Goal: Task Accomplishment & Management: Manage account settings

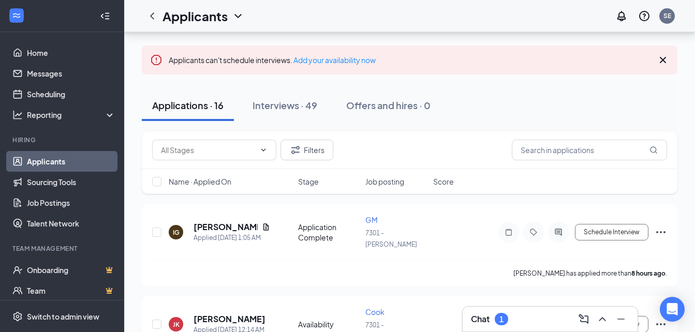
scroll to position [54, 0]
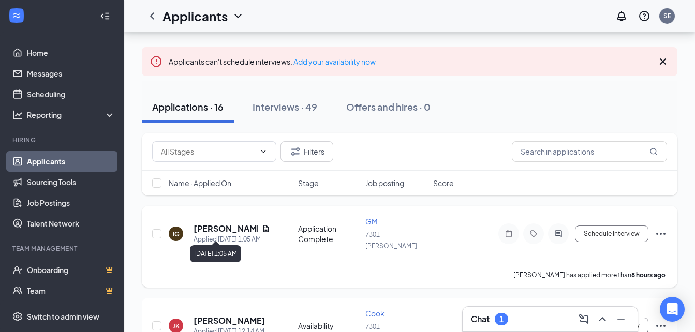
click at [222, 234] on div "Applied [DATE] 1:05 AM" at bounding box center [231, 239] width 77 height 10
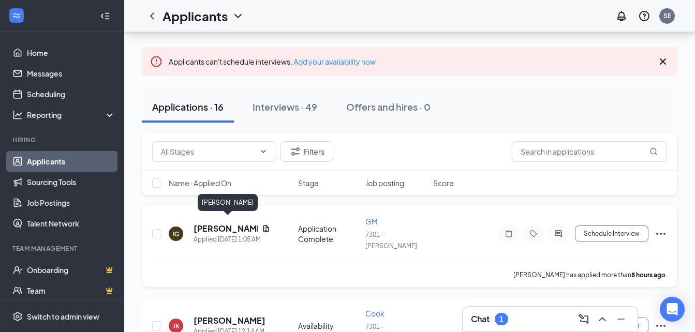
click at [240, 226] on h5 "[PERSON_NAME]" at bounding box center [225, 228] width 64 height 11
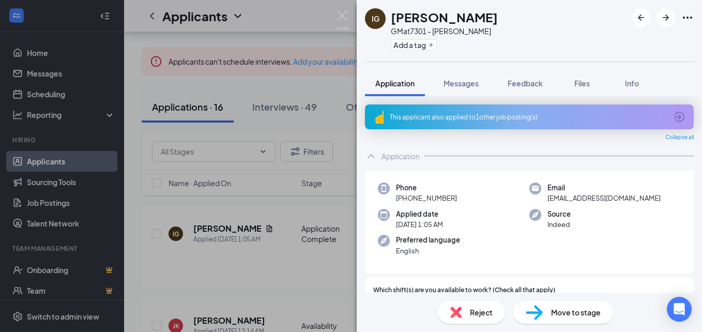
click at [473, 312] on span "Reject" at bounding box center [481, 312] width 23 height 11
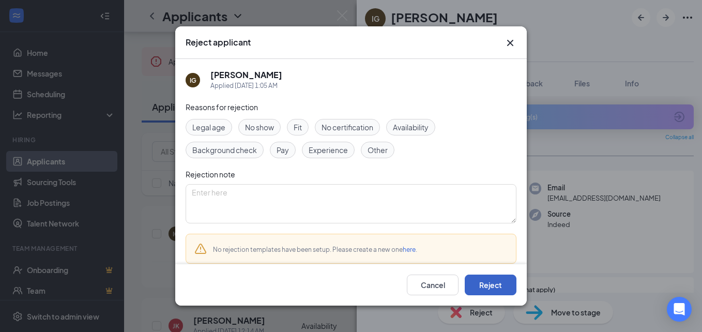
click at [491, 286] on button "Reject" at bounding box center [491, 285] width 52 height 21
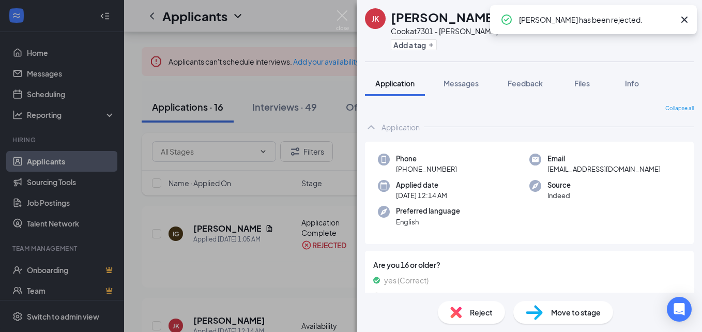
click at [687, 18] on icon "Cross" at bounding box center [685, 19] width 12 height 12
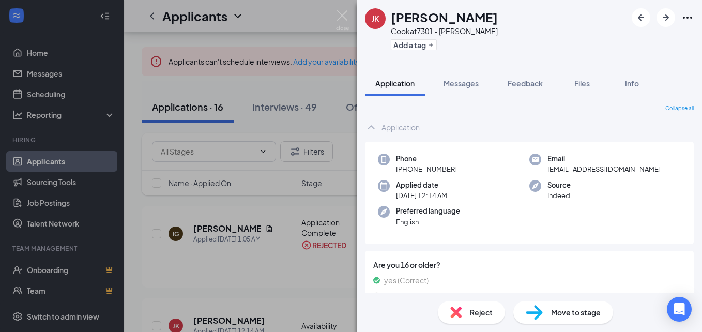
click at [263, 13] on div "[PERSON_NAME] Jayden [PERSON_NAME] at 7301 - [PERSON_NAME] Add a tag Applicatio…" at bounding box center [351, 166] width 702 height 332
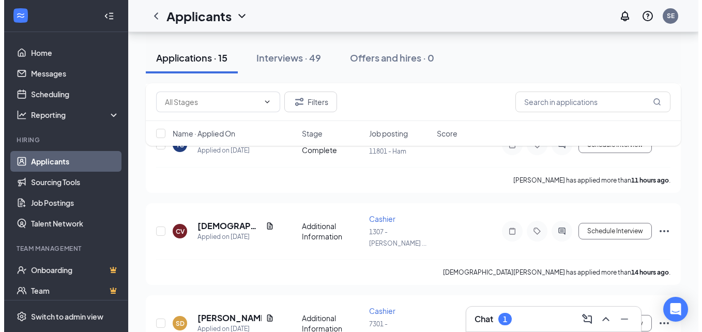
scroll to position [235, 0]
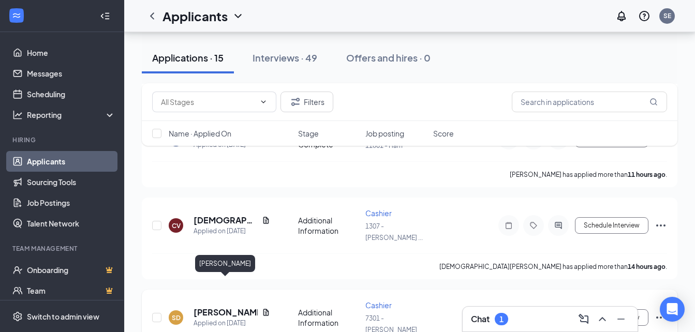
click at [218, 307] on h5 "[PERSON_NAME]" at bounding box center [225, 312] width 64 height 11
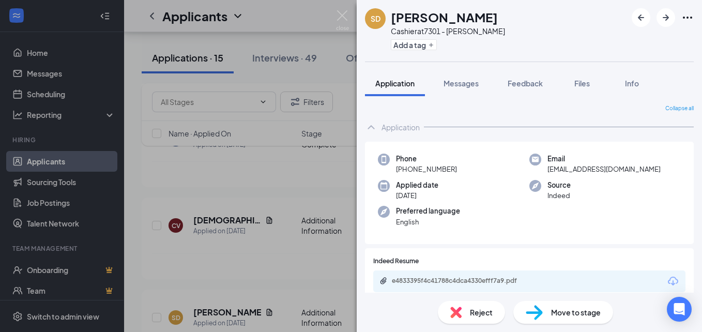
click at [476, 312] on span "Reject" at bounding box center [481, 312] width 23 height 11
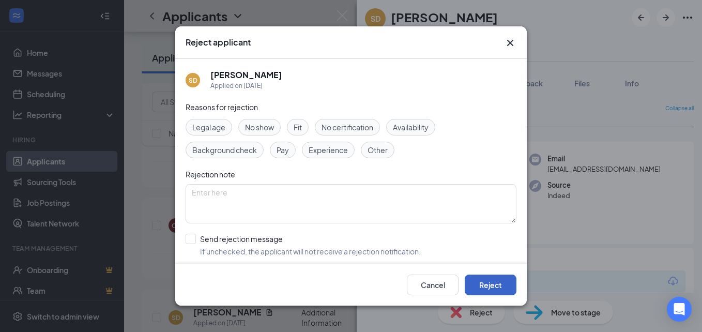
click at [500, 285] on button "Reject" at bounding box center [491, 285] width 52 height 21
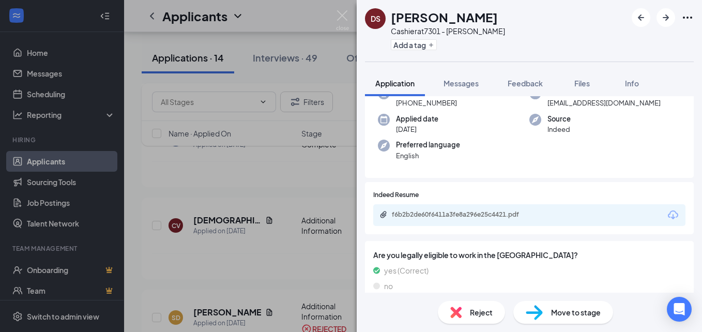
scroll to position [81, 0]
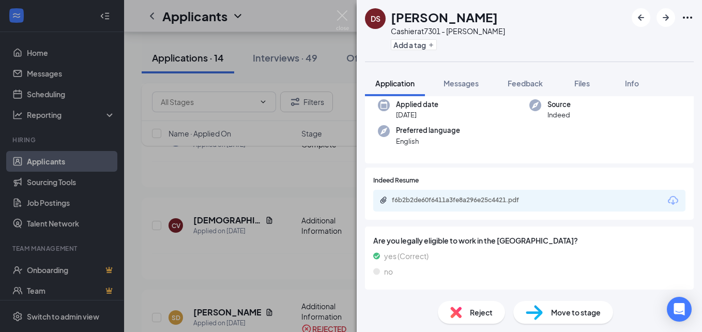
click at [474, 309] on span "Reject" at bounding box center [481, 312] width 23 height 11
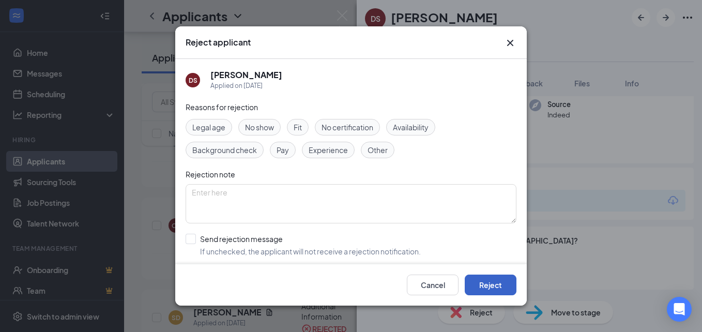
click at [486, 280] on button "Reject" at bounding box center [491, 285] width 52 height 21
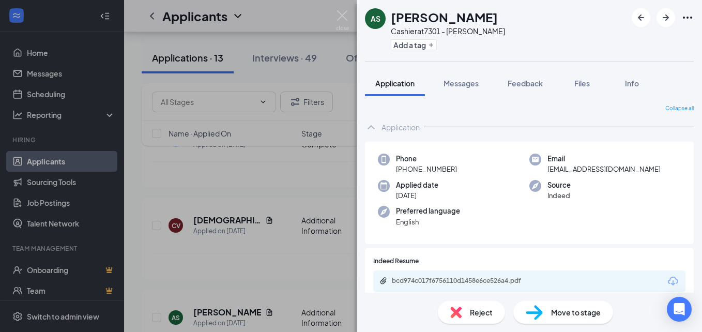
click at [487, 309] on span "Reject" at bounding box center [481, 312] width 23 height 11
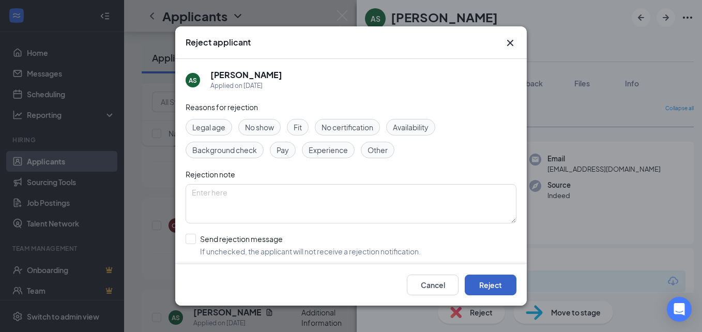
click at [485, 283] on button "Reject" at bounding box center [491, 285] width 52 height 21
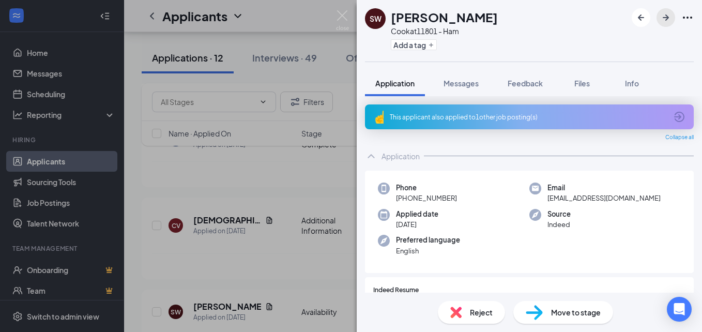
click at [669, 16] on icon "ArrowRight" at bounding box center [666, 17] width 12 height 12
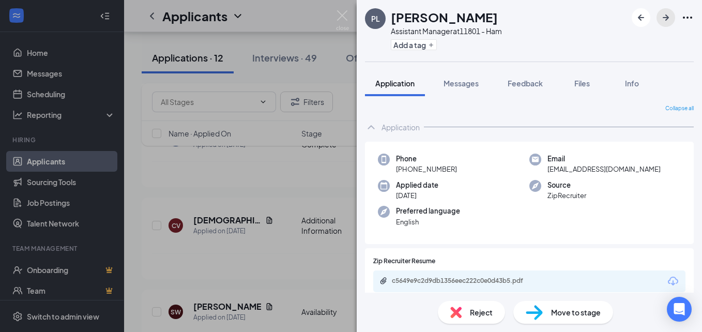
click at [664, 18] on icon "ArrowRight" at bounding box center [666, 17] width 6 height 6
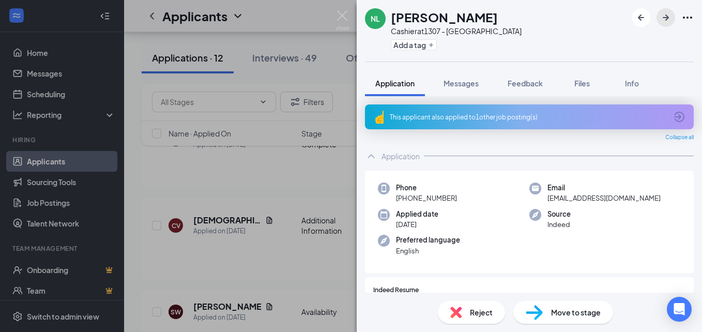
click at [664, 17] on icon "ArrowRight" at bounding box center [666, 17] width 6 height 6
click at [666, 14] on icon "ArrowRight" at bounding box center [666, 17] width 12 height 12
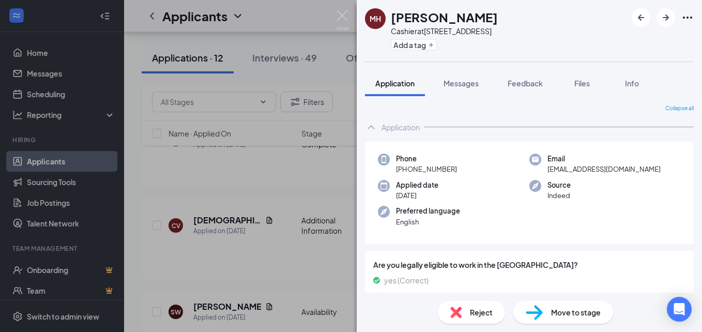
click at [479, 310] on span "Reject" at bounding box center [481, 312] width 23 height 11
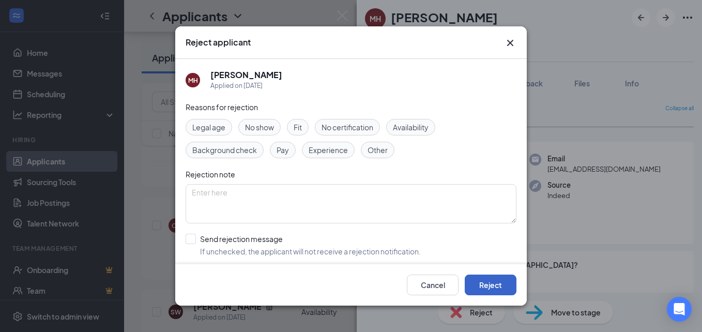
click at [484, 283] on button "Reject" at bounding box center [491, 285] width 52 height 21
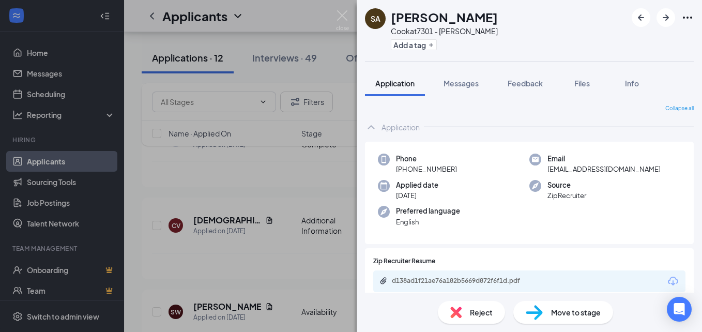
click at [478, 317] on span "Reject" at bounding box center [481, 312] width 23 height 11
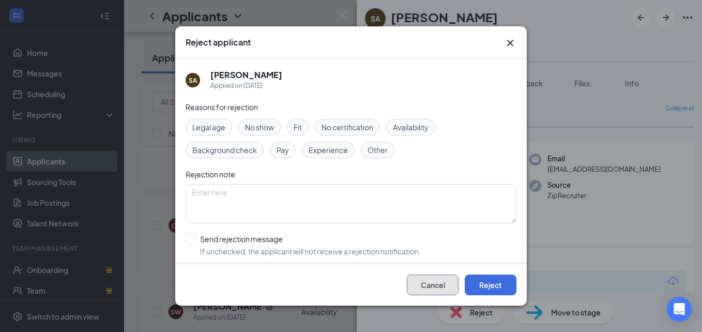
click at [432, 284] on button "Cancel" at bounding box center [433, 285] width 52 height 21
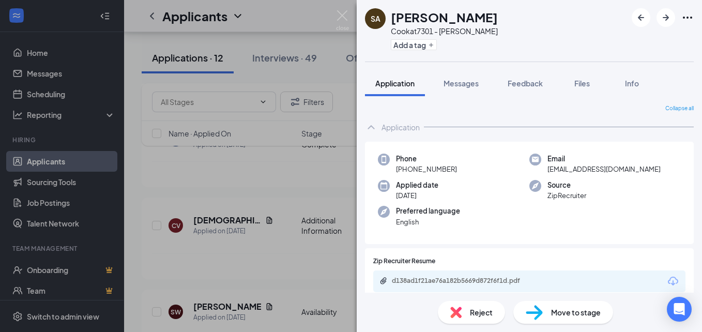
click at [471, 313] on span "Reject" at bounding box center [481, 312] width 23 height 11
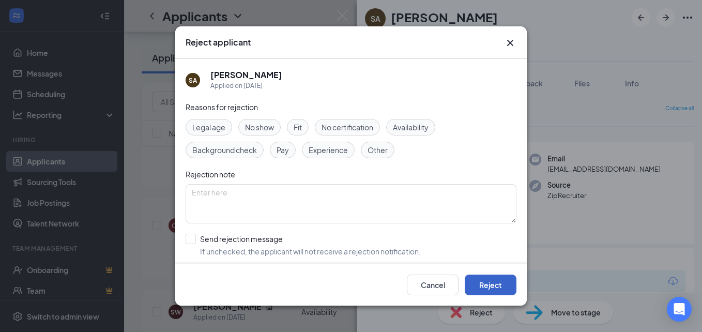
click at [486, 285] on button "Reject" at bounding box center [491, 285] width 52 height 21
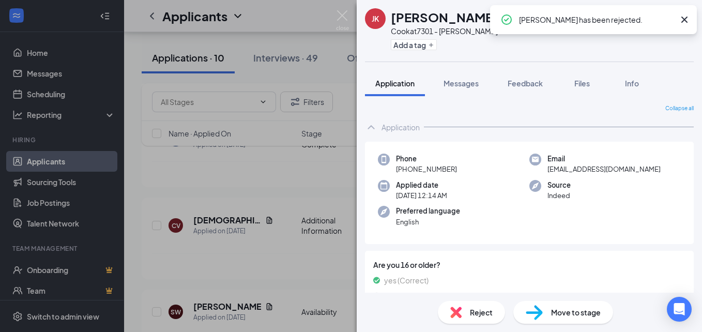
click at [684, 19] on icon "Cross" at bounding box center [685, 20] width 6 height 6
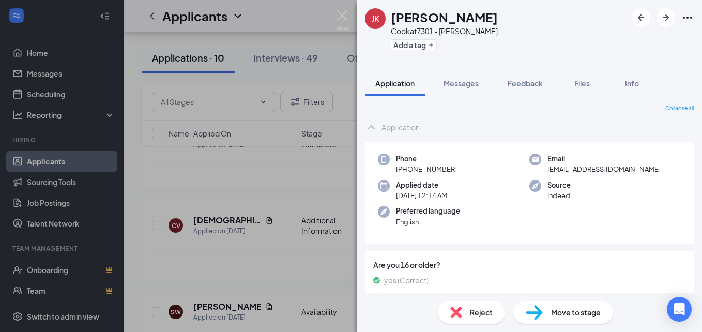
click at [473, 312] on span "Reject" at bounding box center [481, 312] width 23 height 11
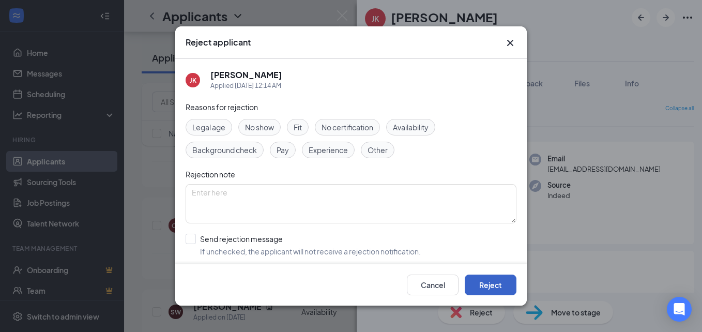
click at [496, 285] on button "Reject" at bounding box center [491, 285] width 52 height 21
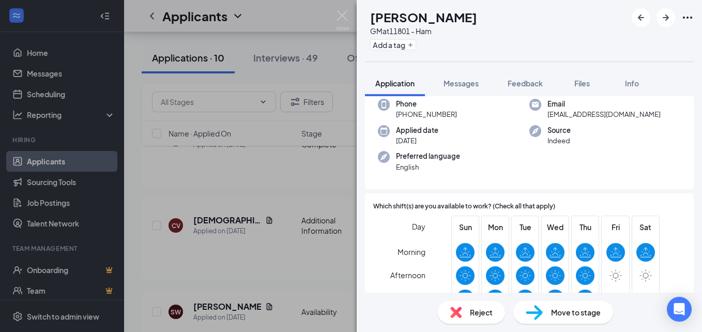
scroll to position [65, 0]
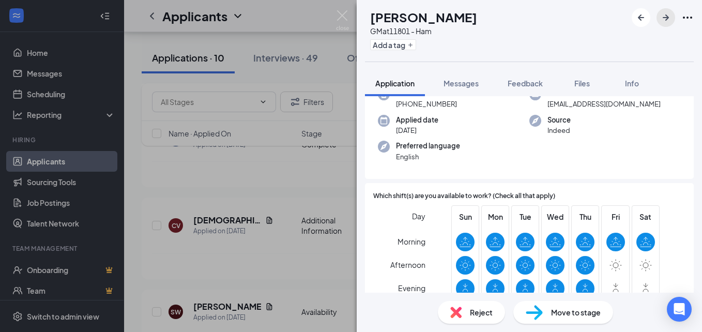
click at [667, 16] on icon "ArrowRight" at bounding box center [666, 17] width 6 height 6
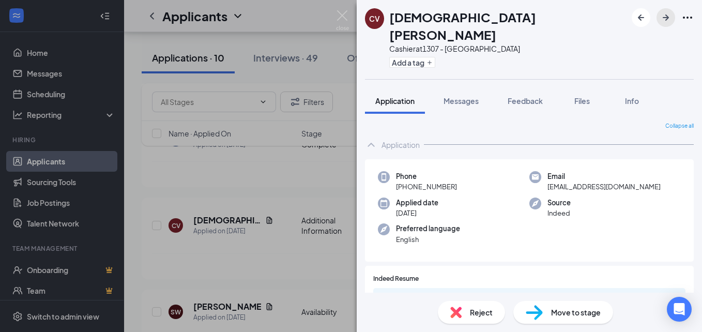
click at [660, 19] on icon "ArrowRight" at bounding box center [666, 17] width 12 height 12
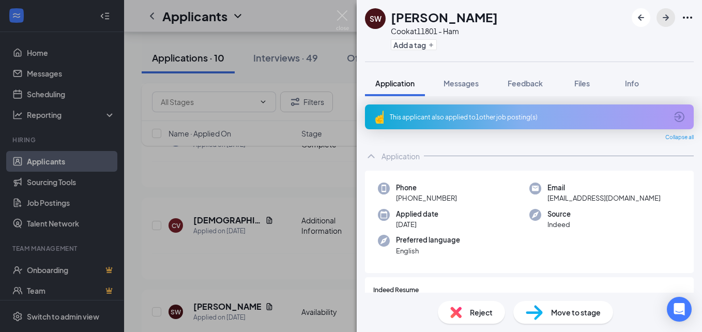
click at [667, 14] on icon "ArrowRight" at bounding box center [666, 17] width 12 height 12
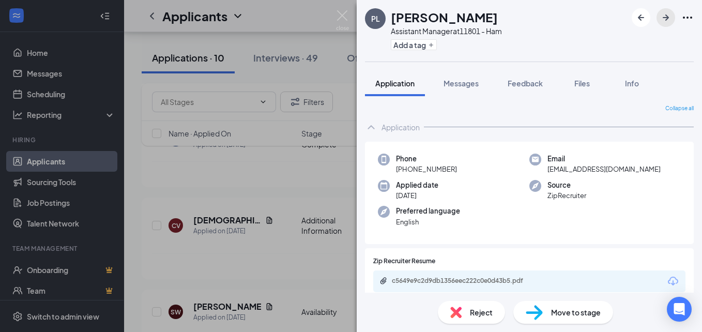
click at [667, 14] on icon "ArrowRight" at bounding box center [666, 17] width 12 height 12
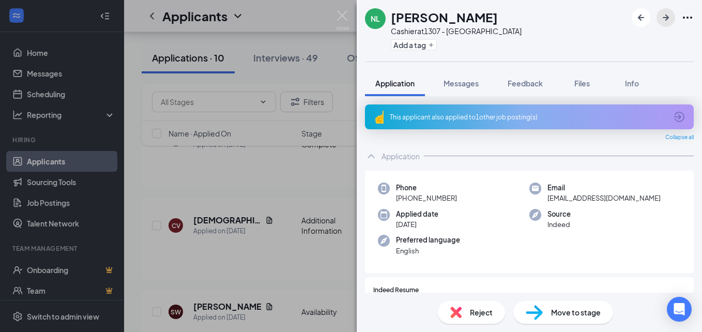
click at [667, 14] on icon "ArrowRight" at bounding box center [666, 17] width 12 height 12
click at [280, 57] on div "JS [PERSON_NAME] at 7301 - [PERSON_NAME] Add a tag Application Messages Feedbac…" at bounding box center [351, 166] width 702 height 332
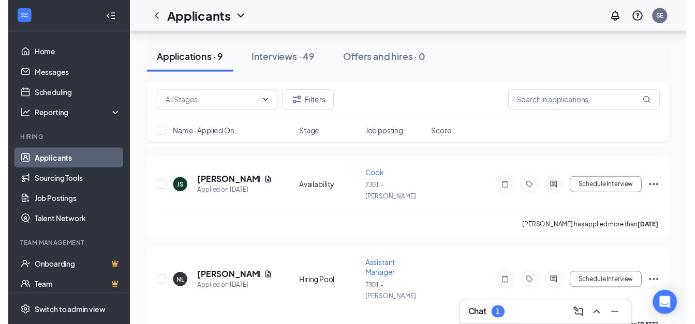
scroll to position [539, 0]
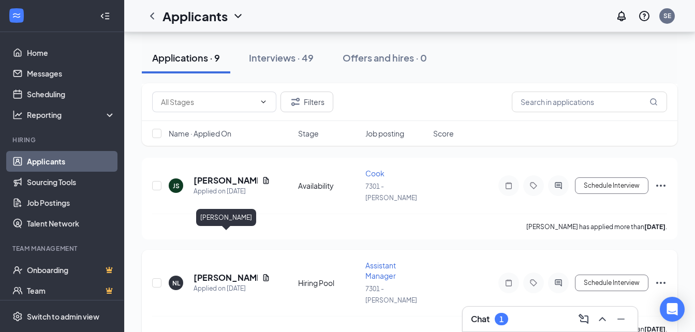
click at [224, 272] on h5 "[PERSON_NAME]" at bounding box center [225, 277] width 64 height 11
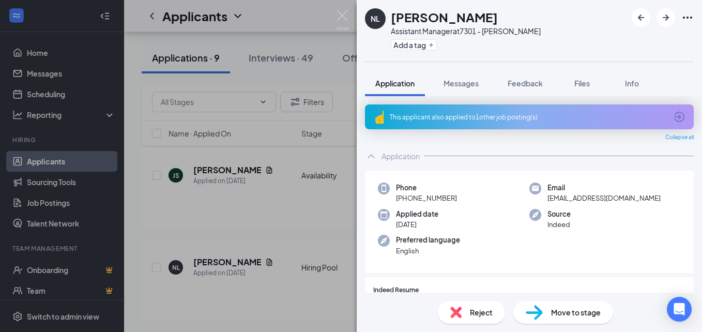
click at [480, 317] on span "Reject" at bounding box center [481, 312] width 23 height 11
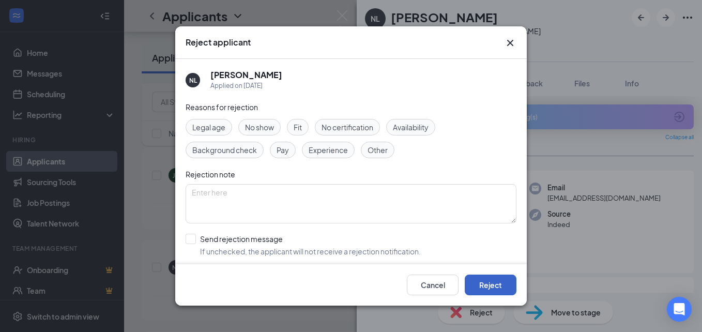
click at [493, 281] on button "Reject" at bounding box center [491, 285] width 52 height 21
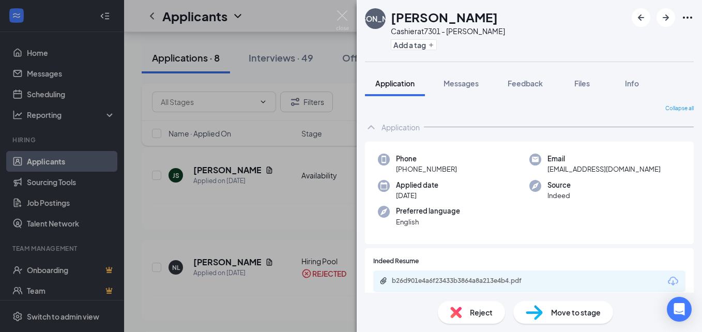
click at [169, 265] on div "[PERSON_NAME] at 7301 - [PERSON_NAME] Add a tag Application Messages Feedback F…" at bounding box center [351, 166] width 702 height 332
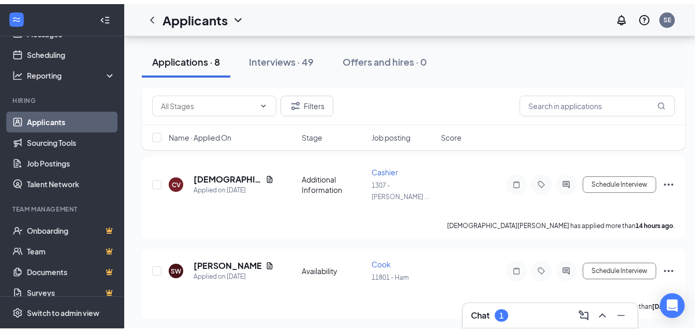
scroll to position [76, 0]
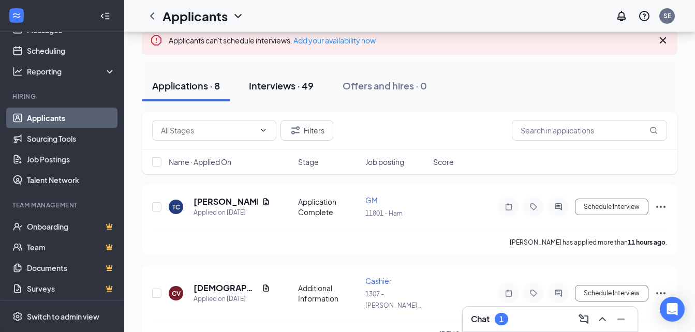
click at [292, 87] on div "Interviews · 49" at bounding box center [281, 85] width 65 height 13
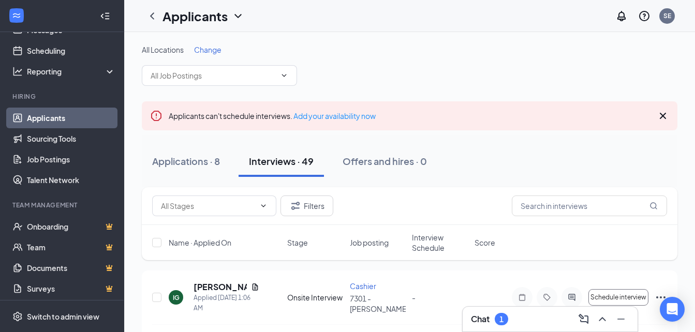
click at [661, 115] on icon "Cross" at bounding box center [662, 116] width 12 height 12
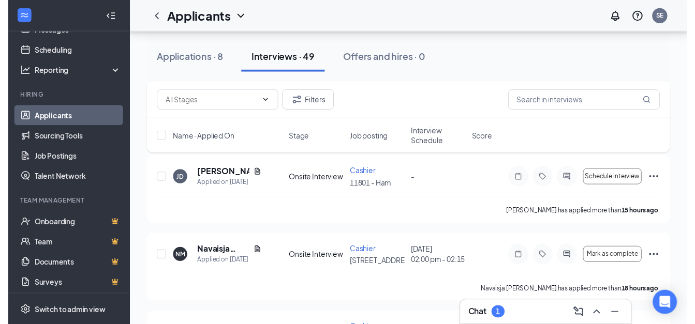
scroll to position [166, 0]
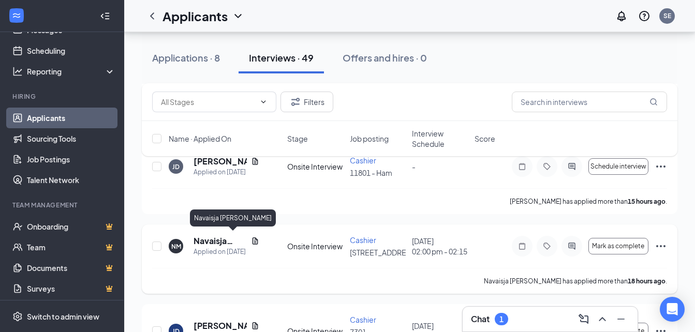
click at [214, 238] on h5 "Navaisja [PERSON_NAME]" at bounding box center [219, 240] width 53 height 11
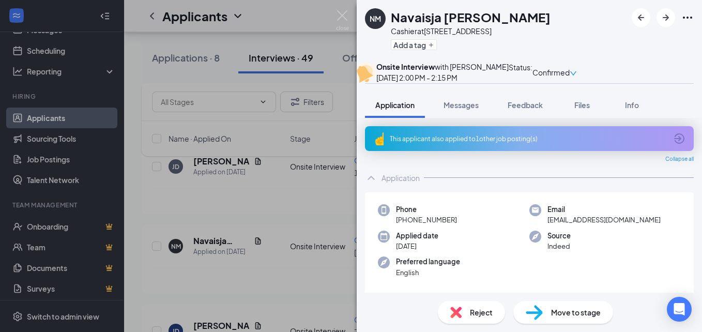
click at [387, 316] on div "Reject Move to stage" at bounding box center [530, 312] width 346 height 39
click at [139, 119] on div "NM Navaisja [PERSON_NAME] Cashier at [STREET_ADDRESS] Add a tag Onsite Intervie…" at bounding box center [351, 166] width 702 height 332
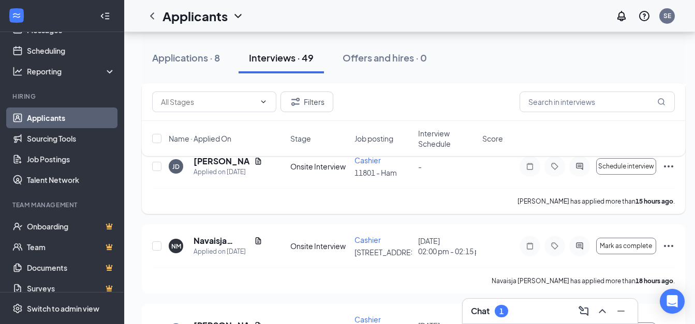
click at [147, 194] on div "[PERSON_NAME] [PERSON_NAME] Applied on [DATE] Onsite Interview Cashier 11801 - …" at bounding box center [413, 179] width 543 height 69
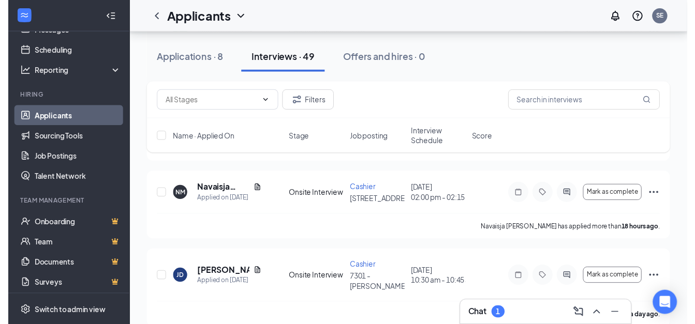
scroll to position [220, 0]
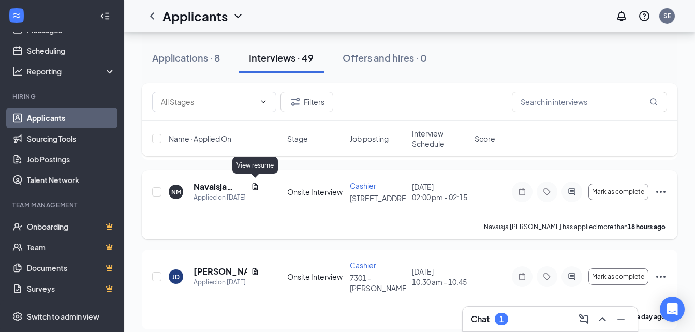
click at [256, 186] on icon "Document" at bounding box center [255, 186] width 6 height 7
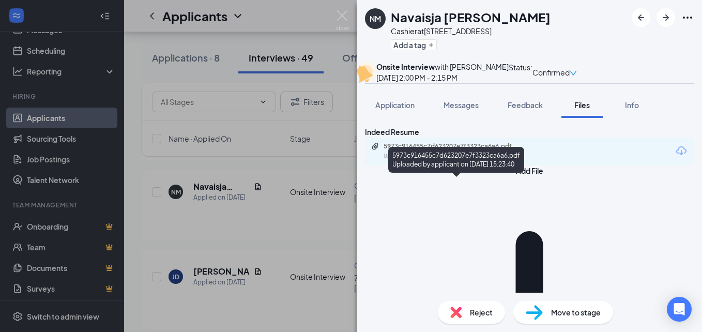
click at [447, 151] on div "5973c916455c7d623207e7f3323ca6a6.pdf" at bounding box center [456, 146] width 145 height 8
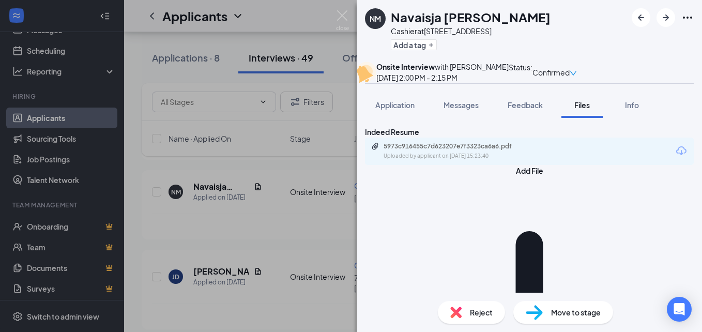
click at [140, 6] on div "NM Navaisja [PERSON_NAME] Cashier at 1302 - Hwy 544 Add a tag Onsite Interview …" at bounding box center [351, 166] width 702 height 332
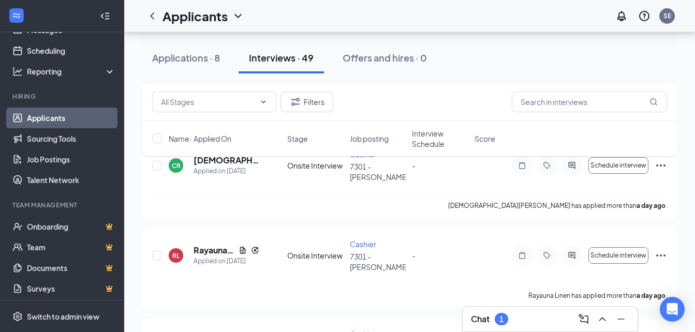
scroll to position [424, 0]
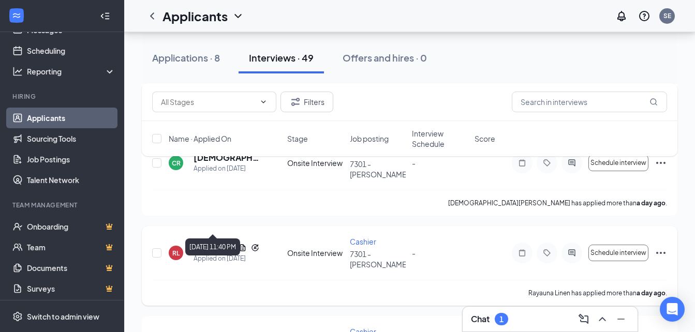
click at [223, 253] on div "Applied on [DATE]" at bounding box center [226, 258] width 66 height 10
click at [235, 253] on div "Applied on [DATE]" at bounding box center [226, 258] width 66 height 10
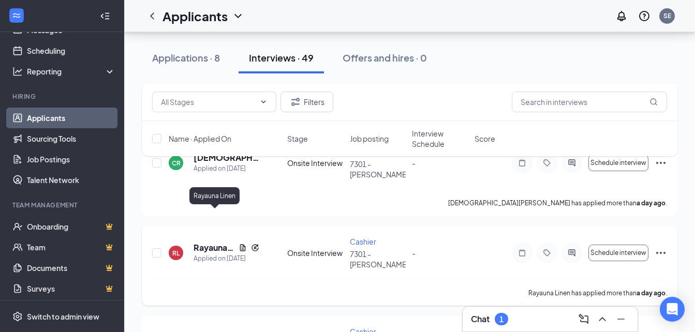
click at [217, 242] on h5 "Rayauna Linen" at bounding box center [213, 247] width 41 height 11
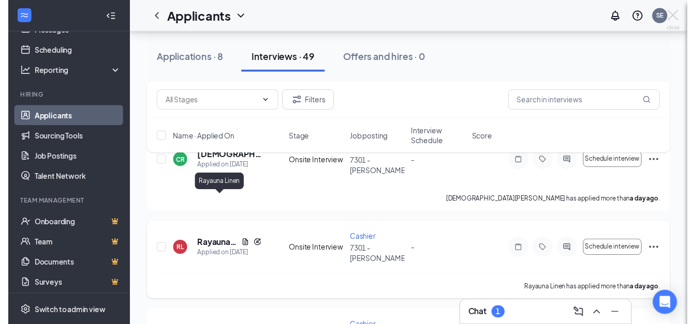
scroll to position [414, 0]
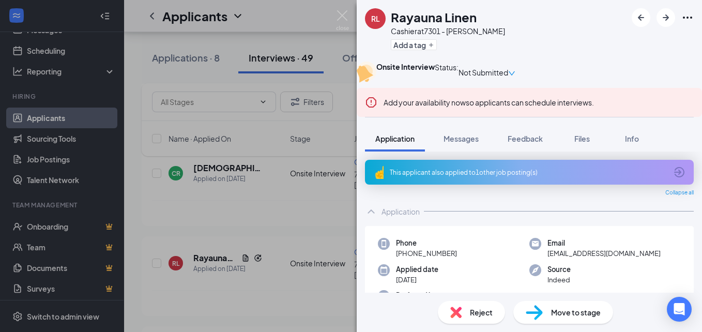
drag, startPoint x: 237, startPoint y: 240, endPoint x: 193, endPoint y: 240, distance: 44.0
click at [193, 240] on div "RL Rayauna Linen Cashier at 7301 - [PERSON_NAME] Add a tag Onsite Interview Sta…" at bounding box center [351, 166] width 702 height 332
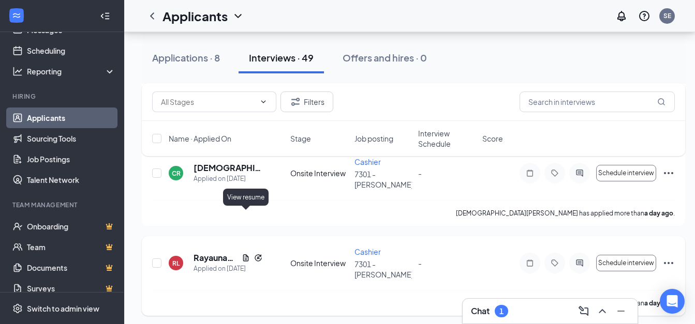
click at [245, 254] on icon "Document" at bounding box center [246, 258] width 8 height 8
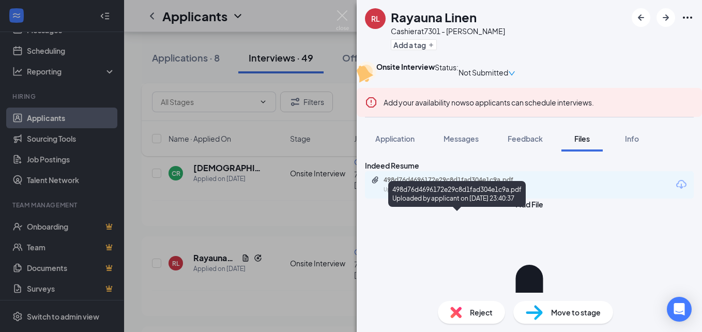
click at [441, 184] on div "498d76d4696172e29c8d1fad304e1c9a.pdf" at bounding box center [456, 180] width 145 height 8
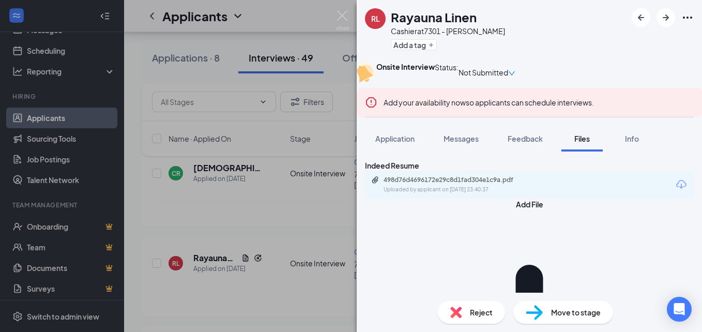
click at [218, 176] on div "RL Rayauna Linen Cashier at 7301 - [PERSON_NAME] Add a tag Onsite Interview Sta…" at bounding box center [351, 166] width 702 height 332
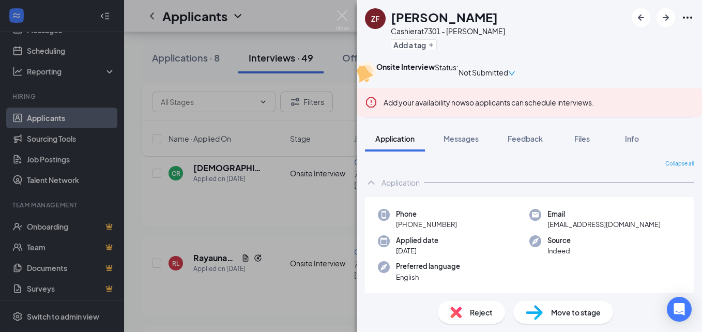
click at [137, 304] on div "ZF [PERSON_NAME] Cashier at 7301 - [PERSON_NAME] Add a tag Onsite Interview Sta…" at bounding box center [351, 166] width 702 height 332
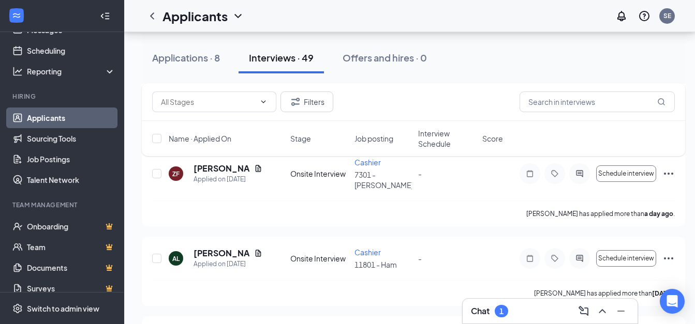
scroll to position [596, 0]
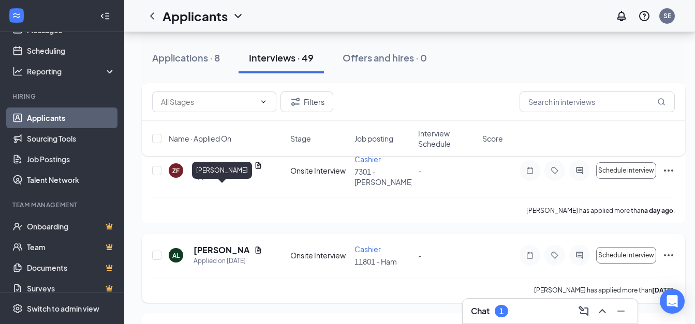
click at [210, 245] on h5 "[PERSON_NAME]" at bounding box center [221, 250] width 56 height 11
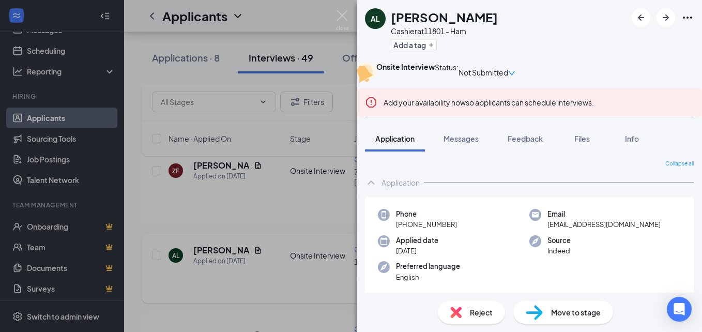
click at [210, 193] on div "AL [PERSON_NAME] Cashier at 11801 - Ham Add a tag Onsite Interview Status : Not…" at bounding box center [351, 166] width 702 height 332
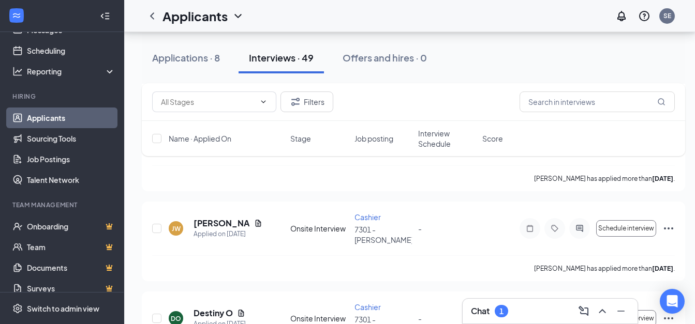
scroll to position [1332, 0]
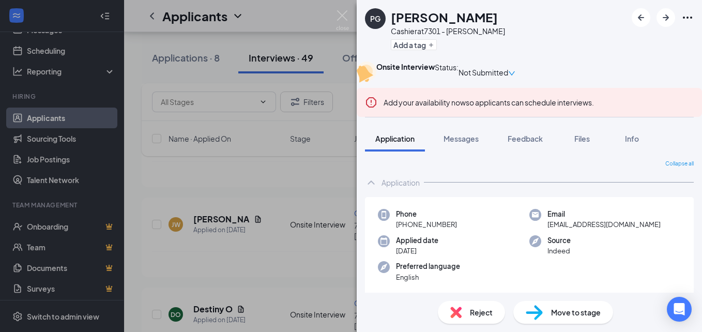
click at [270, 288] on div "PG [PERSON_NAME] Cashier at 7301 - [PERSON_NAME] Add a tag Onsite Interview Sta…" at bounding box center [351, 166] width 702 height 332
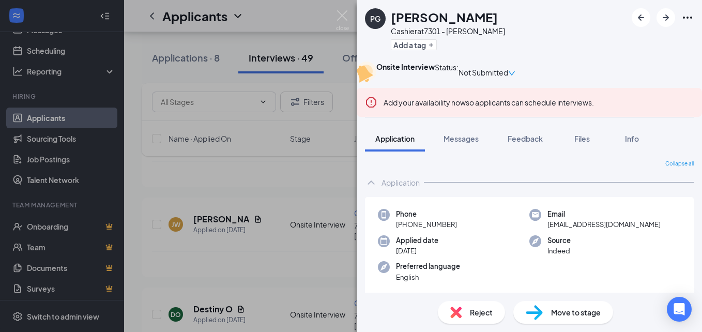
click at [482, 316] on span "Reject" at bounding box center [481, 312] width 23 height 11
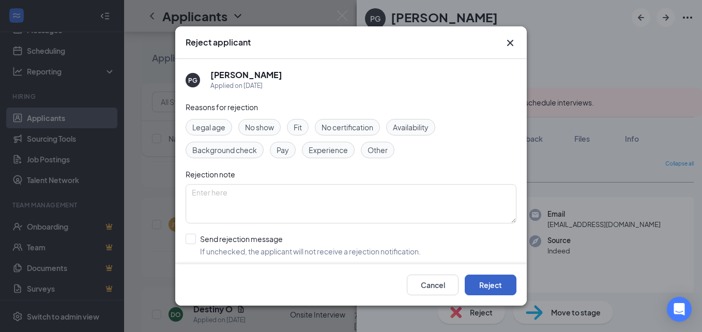
click at [493, 280] on button "Reject" at bounding box center [491, 285] width 52 height 21
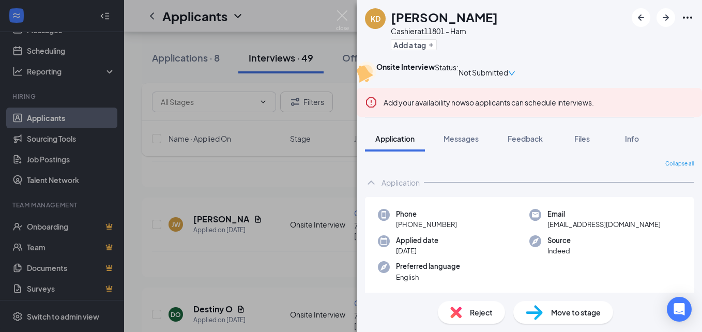
click at [122, 301] on div "KD [PERSON_NAME] Cashier at 11801 - Ham Add a tag Onsite Interview Status : Not…" at bounding box center [351, 166] width 702 height 332
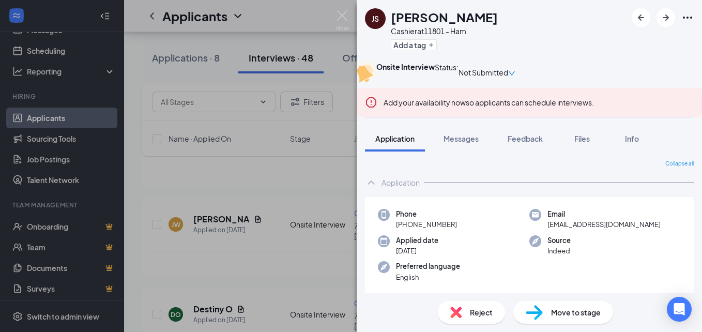
click at [475, 313] on span "Reject" at bounding box center [481, 312] width 23 height 11
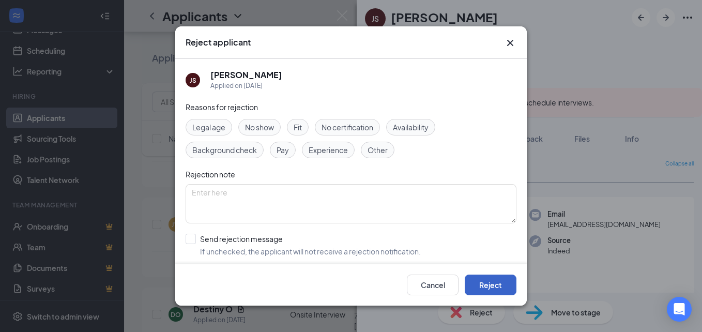
click at [487, 288] on button "Reject" at bounding box center [491, 285] width 52 height 21
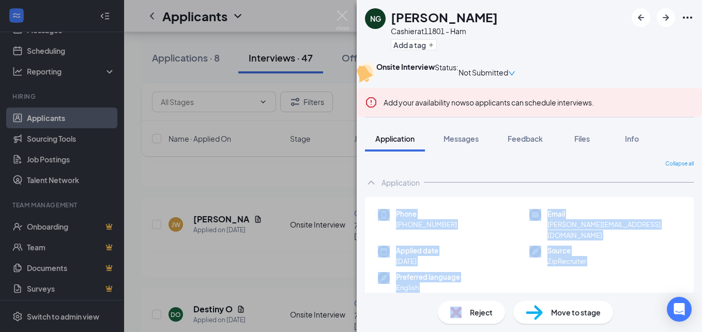
drag, startPoint x: 122, startPoint y: 253, endPoint x: 130, endPoint y: 281, distance: 28.6
click at [124, 317] on div "NG [PERSON_NAME] at 11801 - Ham Add a tag Onsite Interview Status : Not Submitt…" at bounding box center [351, 166] width 702 height 332
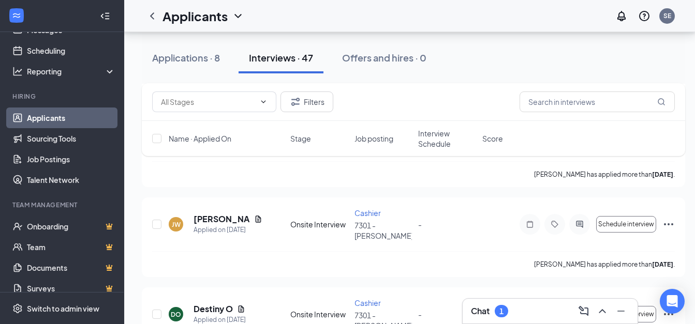
drag, startPoint x: 130, startPoint y: 281, endPoint x: 139, endPoint y: 164, distance: 116.7
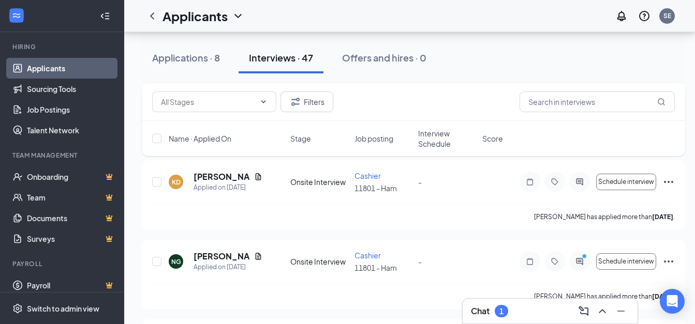
scroll to position [1561, 0]
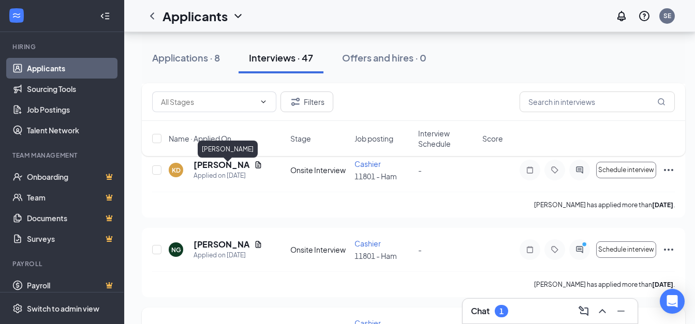
click at [217, 317] on h5 "[PERSON_NAME]" at bounding box center [227, 329] width 69 height 11
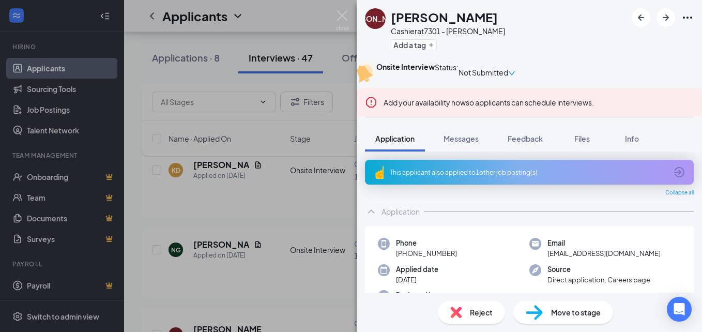
click at [483, 311] on span "Reject" at bounding box center [481, 312] width 23 height 11
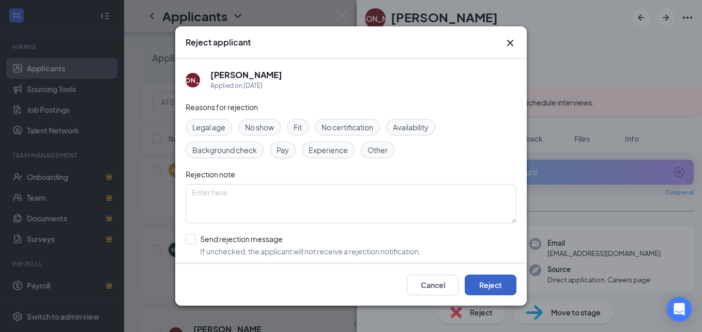
click at [481, 278] on button "Reject" at bounding box center [491, 285] width 52 height 21
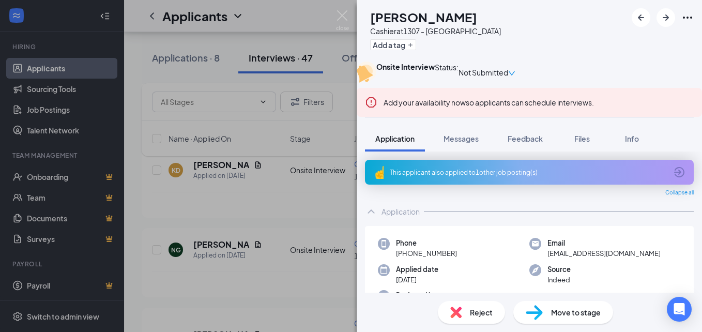
click at [124, 93] on div "JA [PERSON_NAME] at 1307 - Carolina Forest Add a tag Onsite Interview Status : …" at bounding box center [351, 166] width 702 height 332
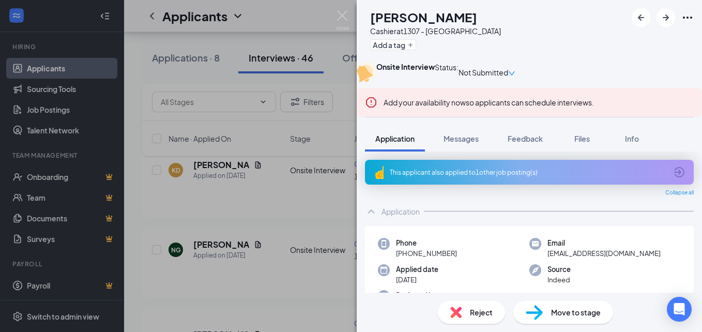
click at [471, 316] on span "Reject" at bounding box center [481, 312] width 23 height 11
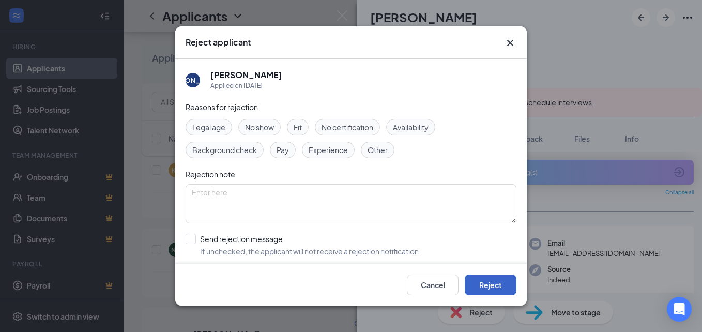
click at [490, 283] on button "Reject" at bounding box center [491, 285] width 52 height 21
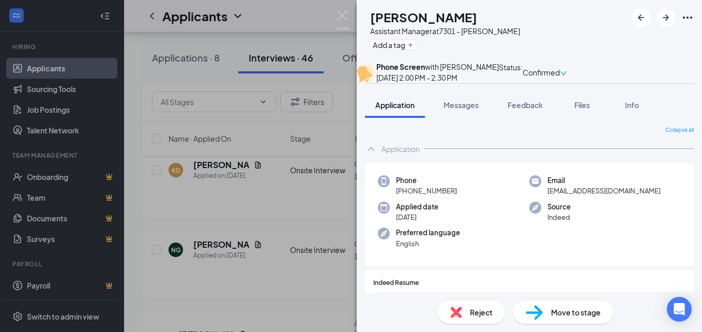
click at [218, 258] on div "CC [PERSON_NAME] Assistant Manager at 7301 - [PERSON_NAME] Add a tag Phone Scre…" at bounding box center [351, 166] width 702 height 332
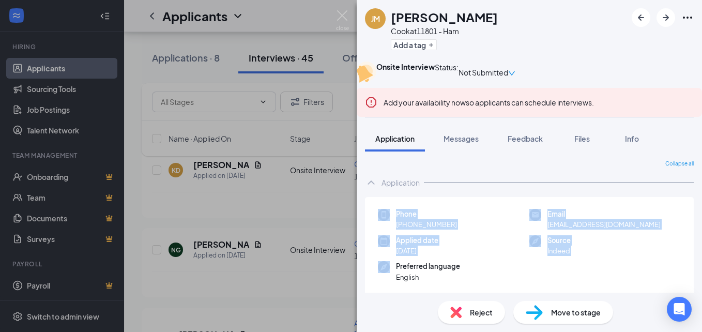
drag, startPoint x: 121, startPoint y: 238, endPoint x: 169, endPoint y: 289, distance: 70.2
click at [125, 287] on div "[PERSON_NAME] Javi [PERSON_NAME] at 11801 - Ham Add a tag Onsite Interview Stat…" at bounding box center [351, 166] width 702 height 332
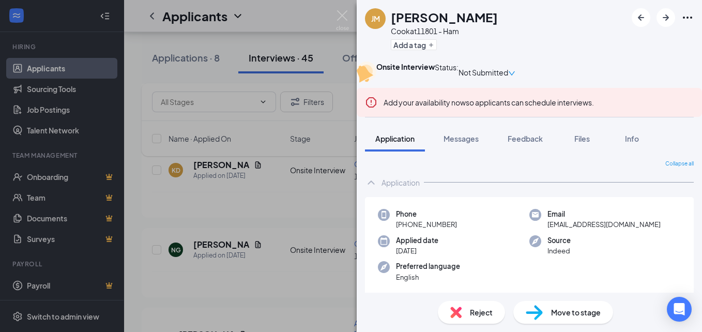
click at [225, 257] on div "[PERSON_NAME] Javi [PERSON_NAME] at 11801 - Ham Add a tag Onsite Interview Stat…" at bounding box center [351, 166] width 702 height 332
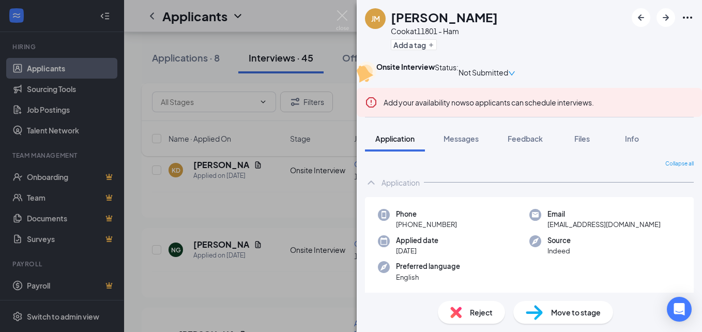
click at [221, 256] on div "[PERSON_NAME] Javi [PERSON_NAME] at 11801 - Ham Add a tag Onsite Interview Stat…" at bounding box center [351, 166] width 702 height 332
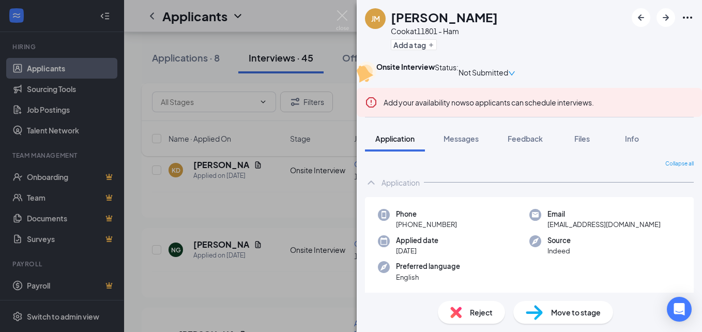
click at [473, 313] on span "Reject" at bounding box center [481, 312] width 23 height 11
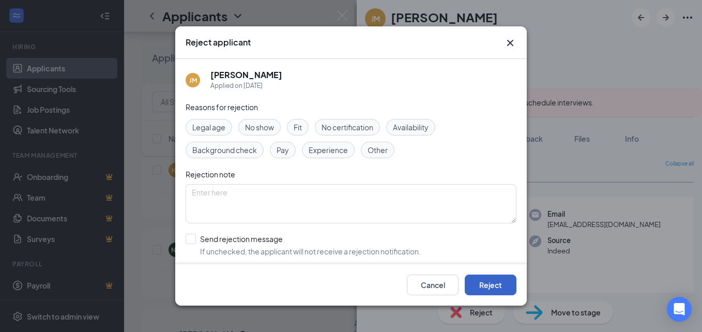
click at [487, 285] on button "Reject" at bounding box center [491, 285] width 52 height 21
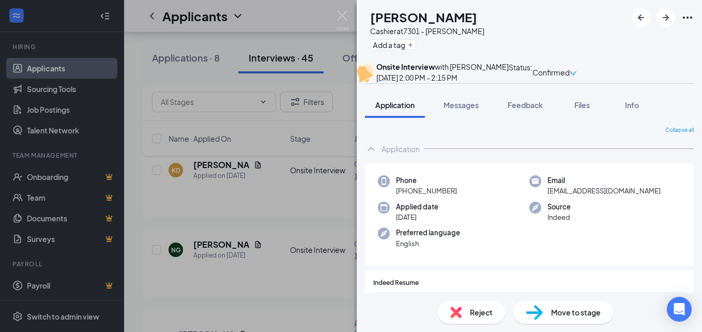
click at [482, 310] on span "Reject" at bounding box center [481, 312] width 23 height 11
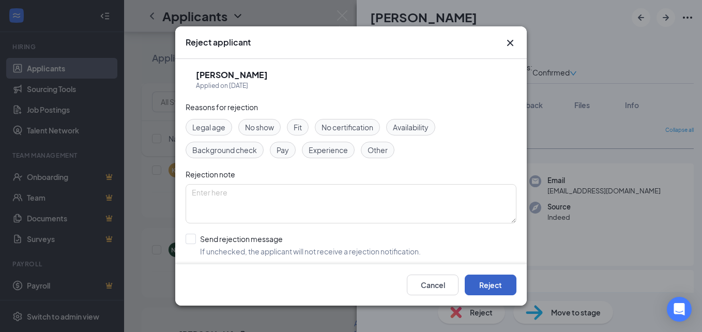
click at [482, 284] on button "Reject" at bounding box center [491, 285] width 52 height 21
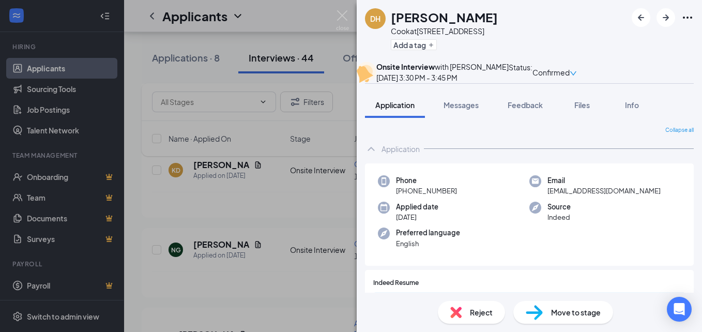
click at [133, 51] on div "DH [PERSON_NAME] Cook at 1302 - Hwy 544 Add a tag Onsite Interview with [PERSON…" at bounding box center [351, 166] width 702 height 332
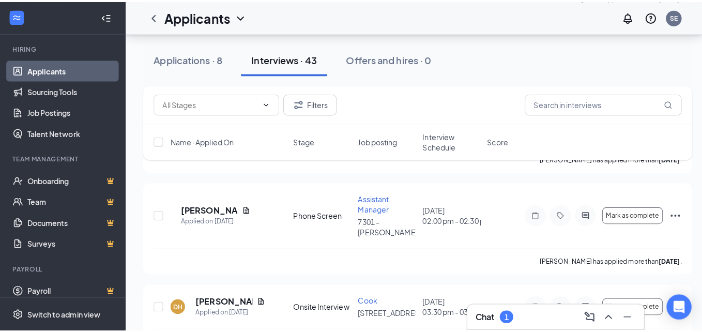
scroll to position [1731, 0]
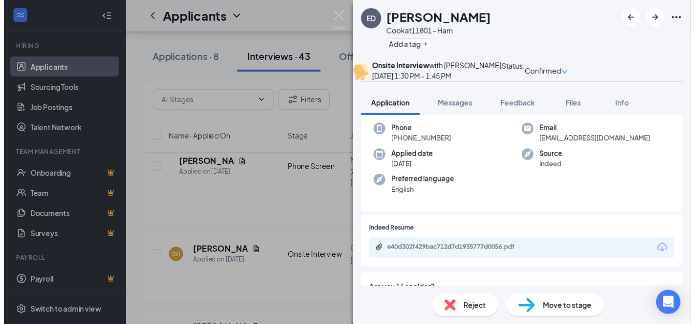
scroll to position [23, 0]
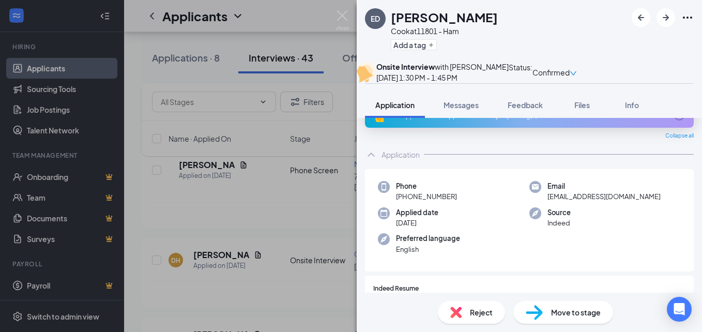
click at [200, 249] on div "ED [PERSON_NAME] at 11801 - Ham Add a tag Onsite Interview with [PERSON_NAME] […" at bounding box center [351, 166] width 702 height 332
click at [206, 246] on div "ED [PERSON_NAME] at 11801 - Ham Add a tag Onsite Interview with [PERSON_NAME] […" at bounding box center [351, 166] width 702 height 332
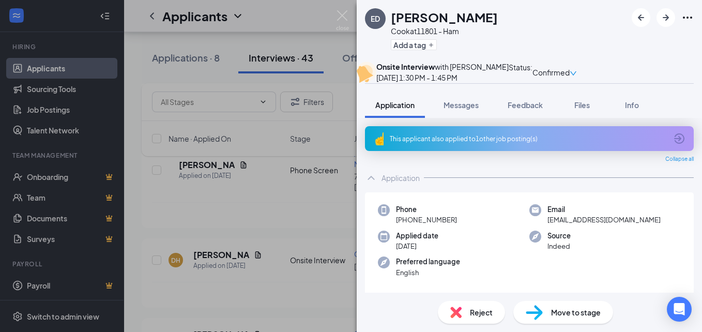
click at [473, 313] on span "Reject" at bounding box center [481, 312] width 23 height 11
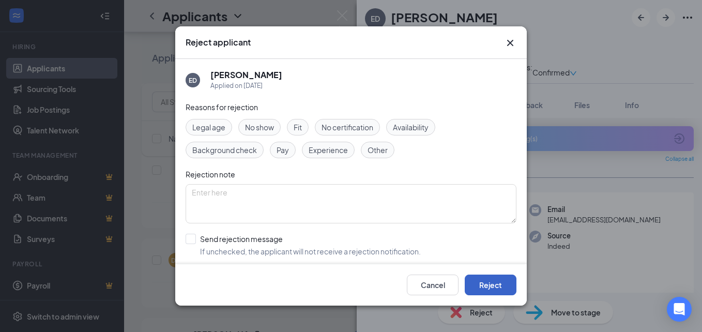
click at [490, 283] on button "Reject" at bounding box center [491, 285] width 52 height 21
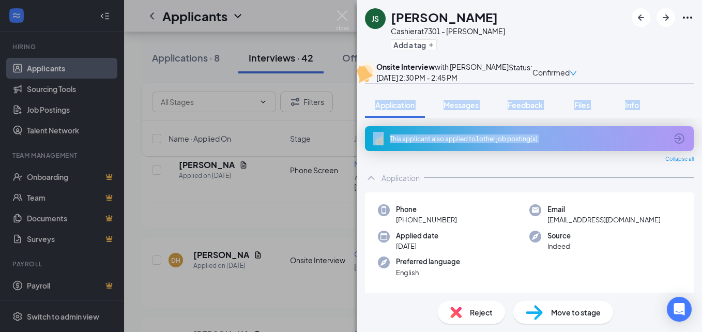
drag, startPoint x: 120, startPoint y: 129, endPoint x: 129, endPoint y: 249, distance: 120.8
click at [129, 211] on div "JS [PERSON_NAME] Cashier at 7301 - [PERSON_NAME] Add a tag Onsite Interview wit…" at bounding box center [351, 166] width 702 height 332
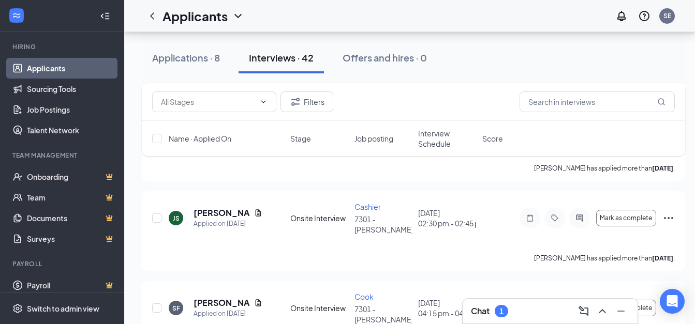
scroll to position [1943, 0]
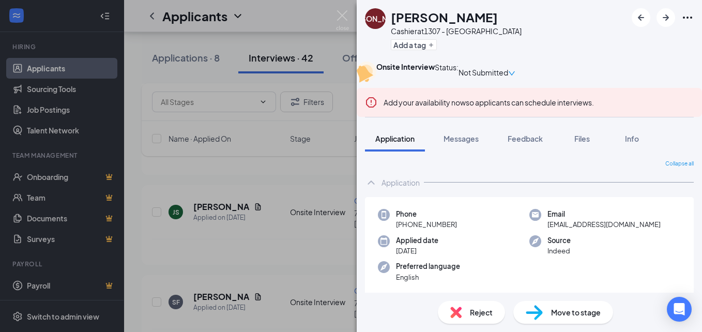
click at [473, 313] on span "Reject" at bounding box center [481, 312] width 23 height 11
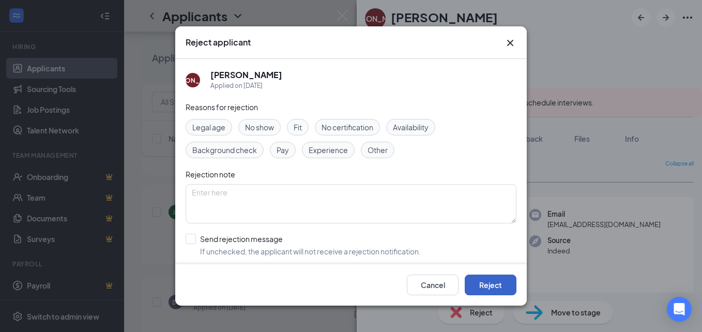
click at [489, 286] on button "Reject" at bounding box center [491, 285] width 52 height 21
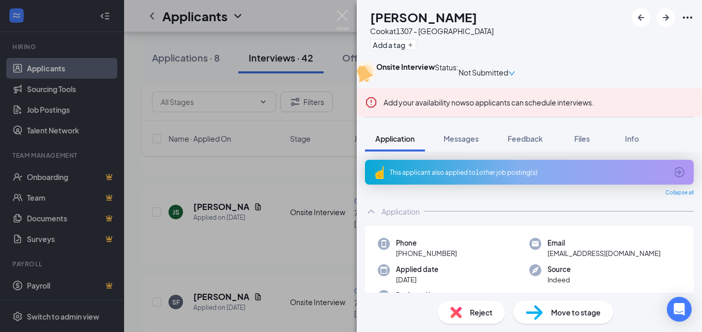
click at [478, 311] on span "Reject" at bounding box center [481, 312] width 23 height 11
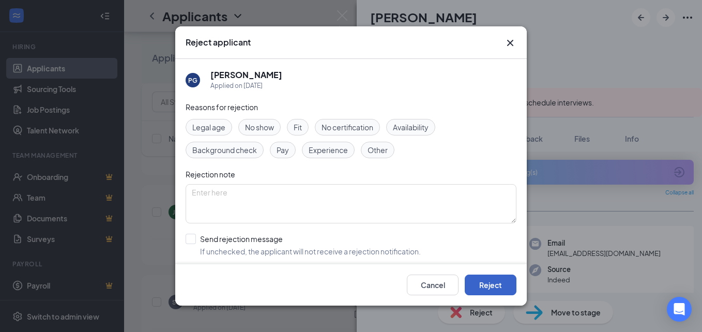
click at [486, 283] on button "Reject" at bounding box center [491, 285] width 52 height 21
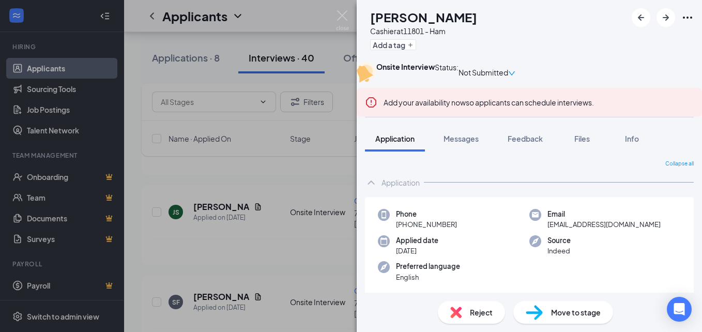
click at [137, 66] on div "CZ [PERSON_NAME] at 11801 - Ham Add a tag Onsite Interview Status : Not Submitt…" at bounding box center [351, 166] width 702 height 332
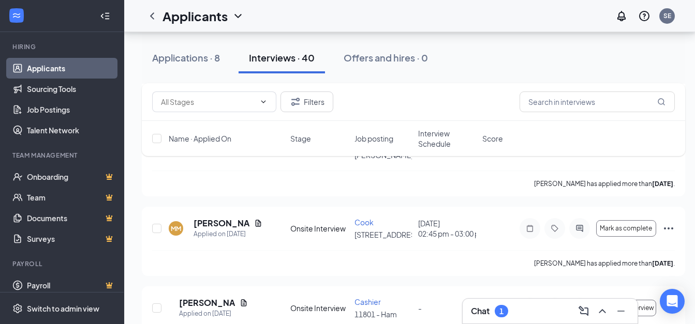
scroll to position [2116, 0]
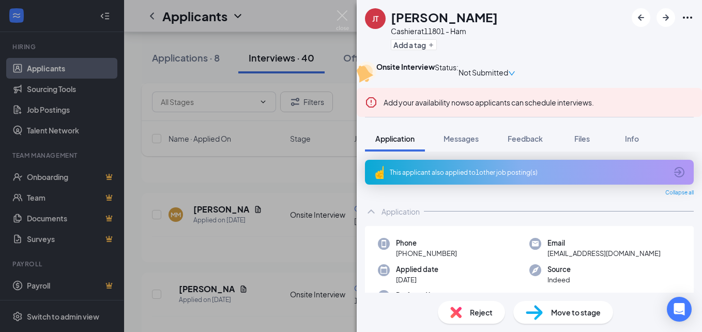
click at [469, 312] on div "Reject" at bounding box center [471, 312] width 67 height 23
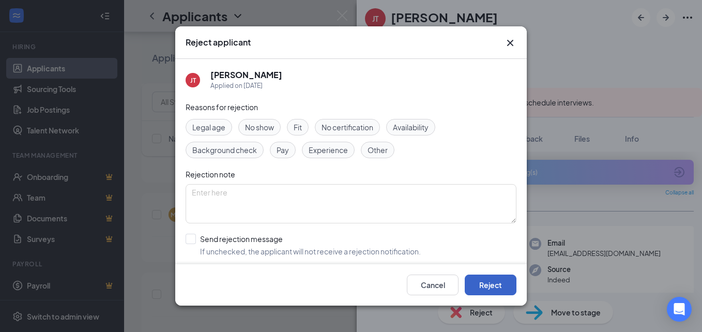
click at [492, 285] on button "Reject" at bounding box center [491, 285] width 52 height 21
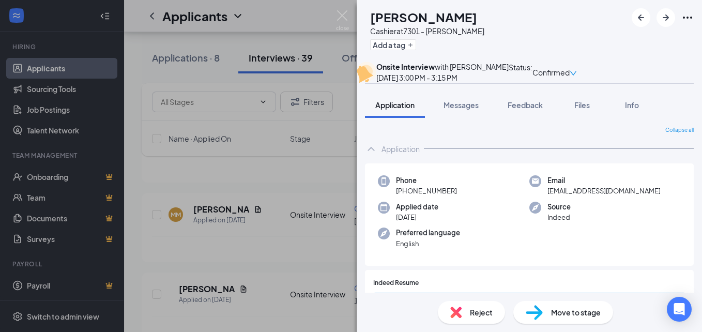
click at [210, 177] on div "DD [PERSON_NAME] Cashier at 7301 - [PERSON_NAME] Add a tag Onsite Interview wit…" at bounding box center [351, 166] width 702 height 332
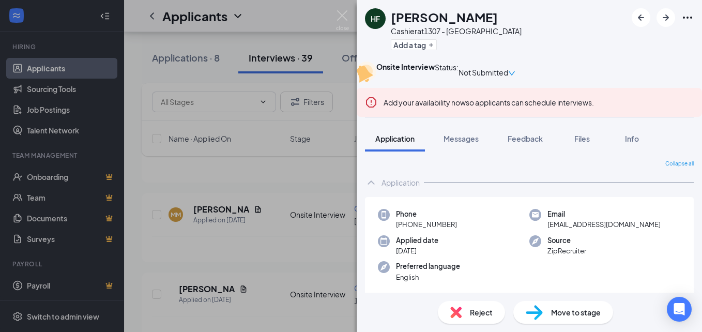
click at [477, 315] on span "Reject" at bounding box center [481, 312] width 23 height 11
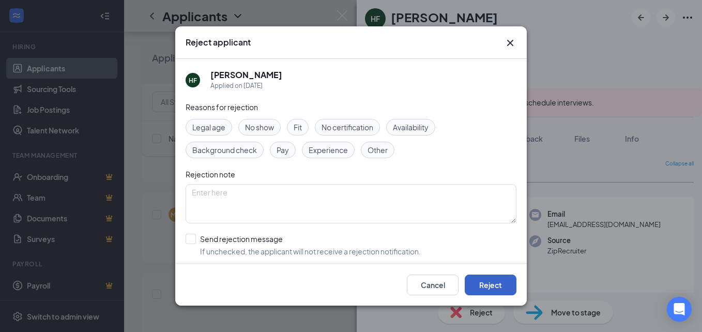
click at [484, 284] on button "Reject" at bounding box center [491, 285] width 52 height 21
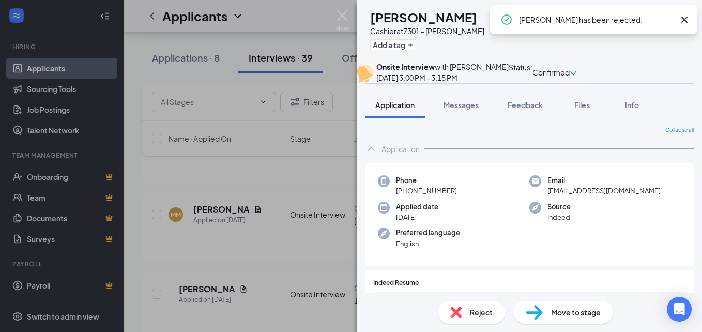
drag, startPoint x: 121, startPoint y: 98, endPoint x: 403, endPoint y: 238, distance: 315.8
click at [137, 228] on div "DD [PERSON_NAME] Cashier at 7301 - [PERSON_NAME] Add a tag Onsite Interview wit…" at bounding box center [351, 166] width 702 height 332
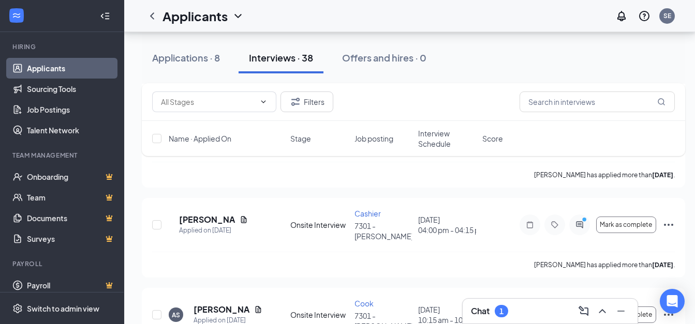
scroll to position [2385, 0]
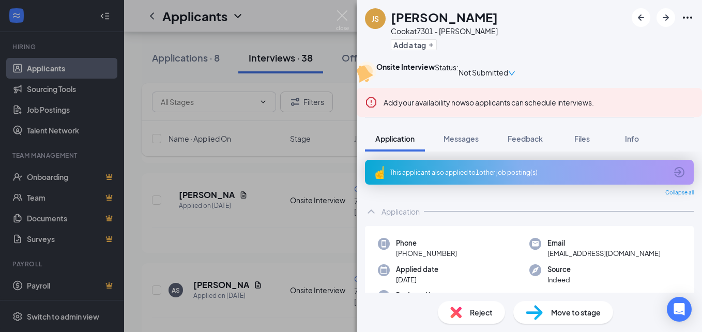
click at [474, 315] on span "Reject" at bounding box center [481, 312] width 23 height 11
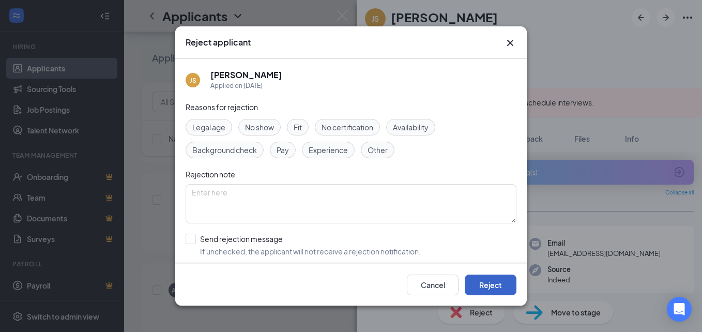
click at [485, 277] on button "Reject" at bounding box center [491, 285] width 52 height 21
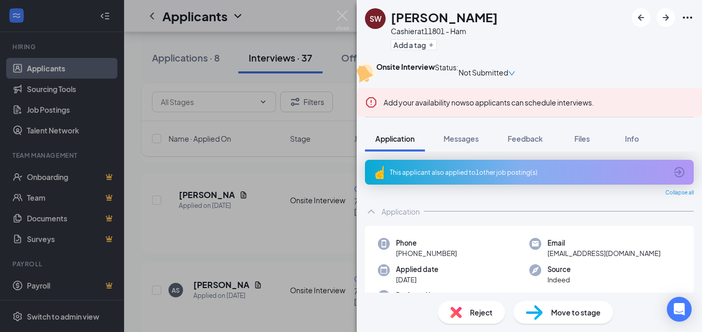
click at [475, 312] on span "Reject" at bounding box center [481, 312] width 23 height 11
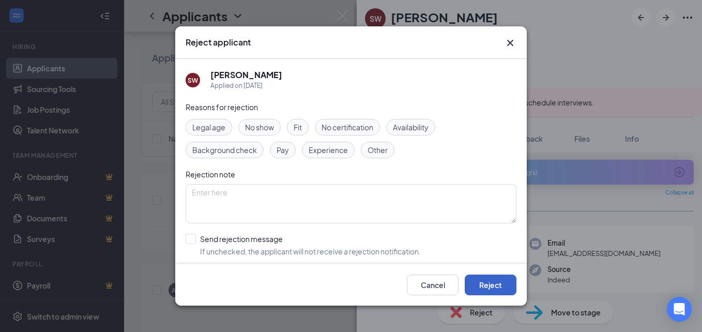
click at [492, 287] on button "Reject" at bounding box center [491, 285] width 52 height 21
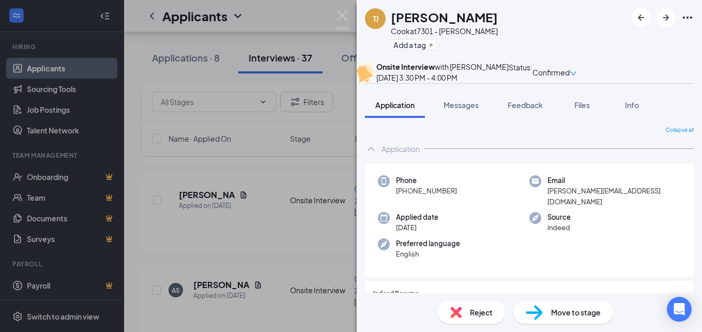
click at [218, 297] on div "[PERSON_NAME] [PERSON_NAME] at 7301 - [PERSON_NAME] Add a tag Onsite Interview …" at bounding box center [351, 166] width 702 height 332
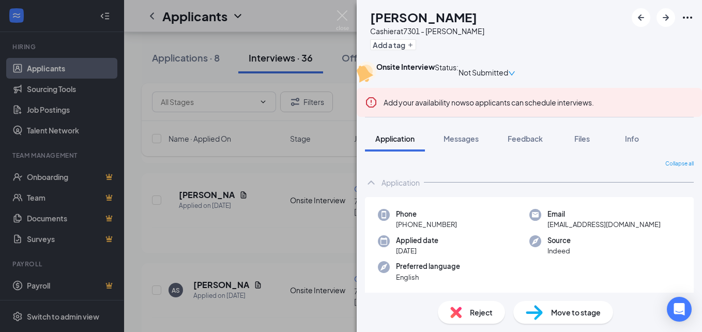
click at [137, 252] on div "[PERSON_NAME] Cashier at 7301 - [PERSON_NAME] Add a tag Onsite Interview Status…" at bounding box center [351, 166] width 702 height 332
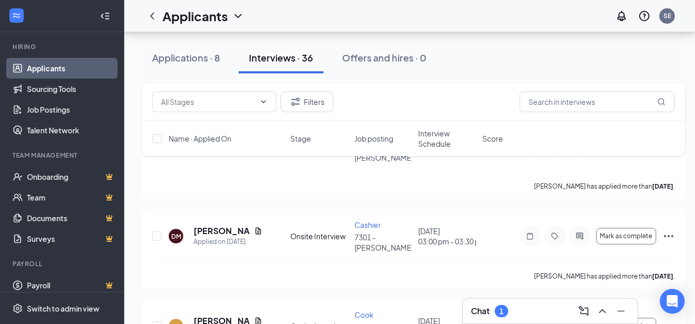
scroll to position [2521, 0]
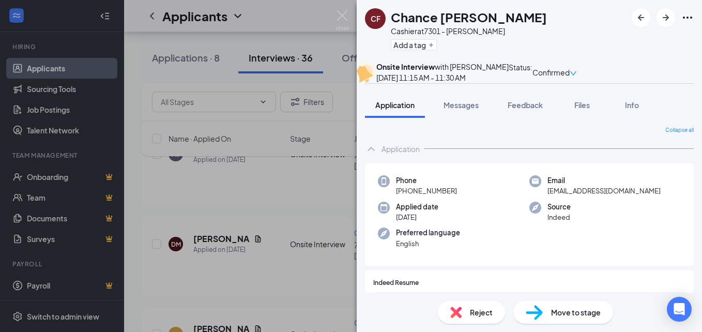
click at [131, 194] on div "CF Chance [PERSON_NAME] Cashier at 7301 - [PERSON_NAME] Add a tag Onsite Interv…" at bounding box center [351, 166] width 702 height 332
click at [131, 194] on div "All Locations Change Applications · 8 Interviews · 36 Offers and hires · 0 Filt…" at bounding box center [413, 38] width 578 height 5055
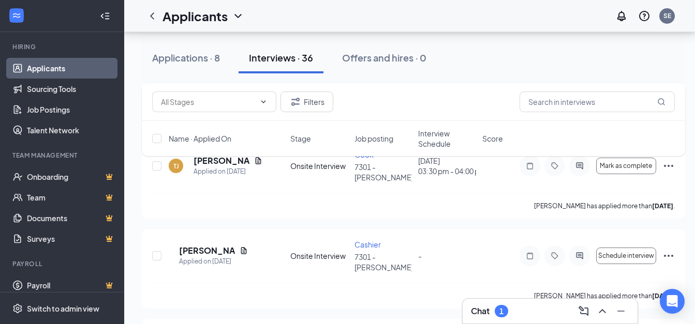
scroll to position [2737, 0]
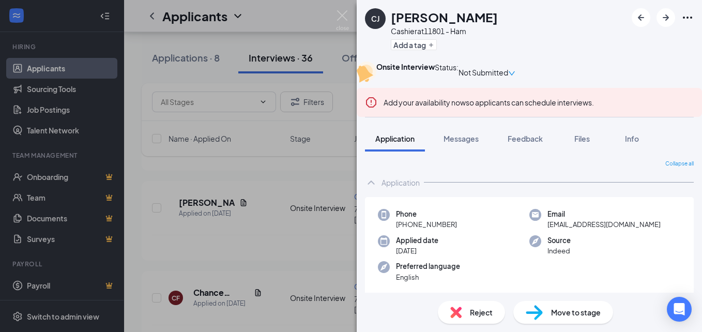
click at [482, 313] on span "Reject" at bounding box center [481, 312] width 23 height 11
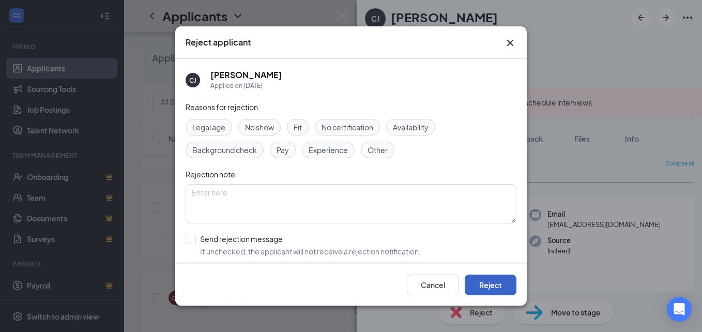
click at [481, 286] on button "Reject" at bounding box center [491, 285] width 52 height 21
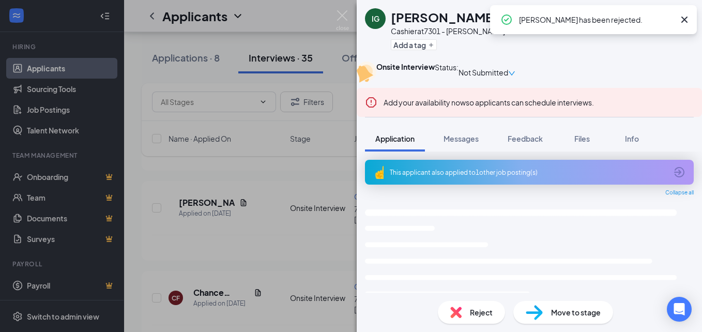
click at [208, 185] on div "IG [PERSON_NAME] at 7301 - [PERSON_NAME] Add a tag Onsite Interview Status : No…" at bounding box center [351, 166] width 702 height 332
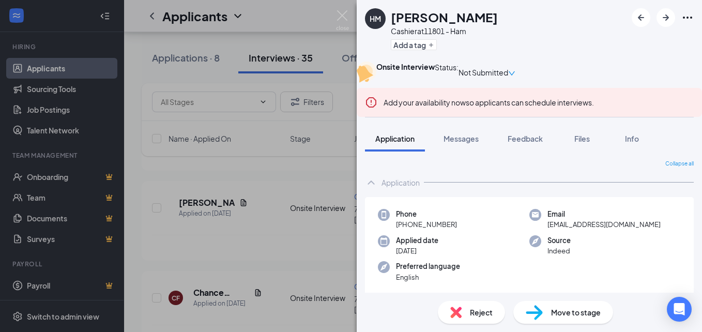
click at [475, 311] on span "Reject" at bounding box center [481, 312] width 23 height 11
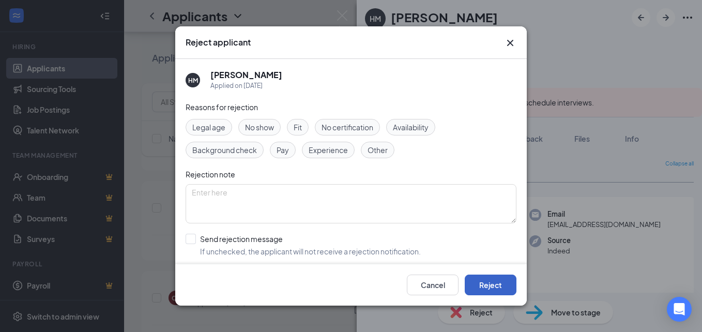
click at [474, 283] on button "Reject" at bounding box center [491, 285] width 52 height 21
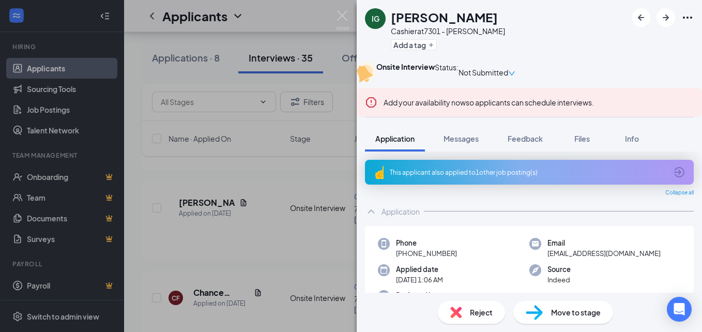
click at [476, 313] on span "Reject" at bounding box center [481, 312] width 23 height 11
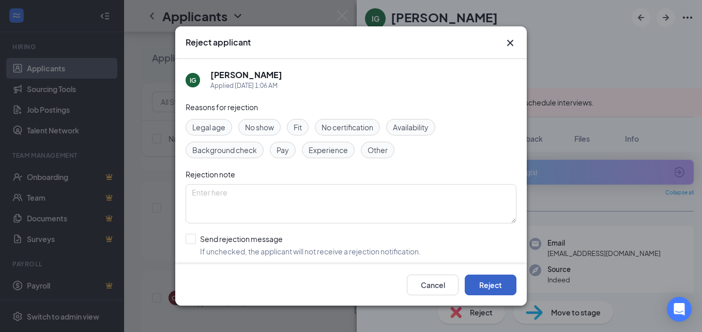
click at [487, 278] on button "Reject" at bounding box center [491, 285] width 52 height 21
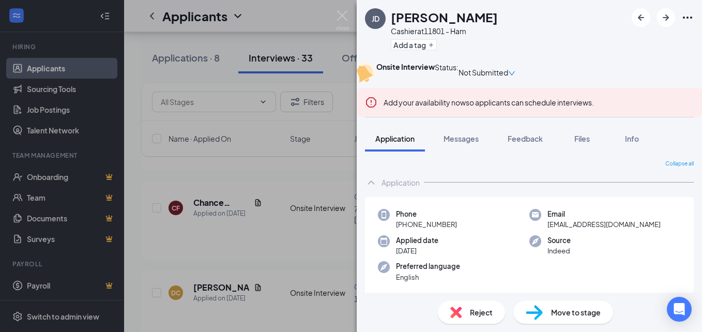
click at [481, 312] on span "Reject" at bounding box center [481, 312] width 23 height 11
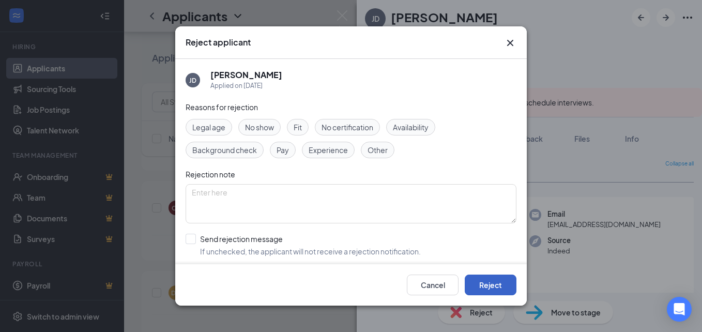
click at [483, 283] on button "Reject" at bounding box center [491, 285] width 52 height 21
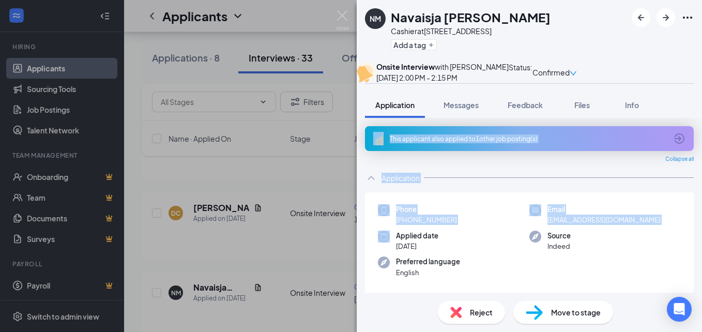
drag, startPoint x: 121, startPoint y: 167, endPoint x: 126, endPoint y: 262, distance: 95.3
click at [126, 262] on div "NM Navaisja [PERSON_NAME] Cashier at [STREET_ADDRESS] Add a tag Onsite Intervie…" at bounding box center [351, 166] width 702 height 332
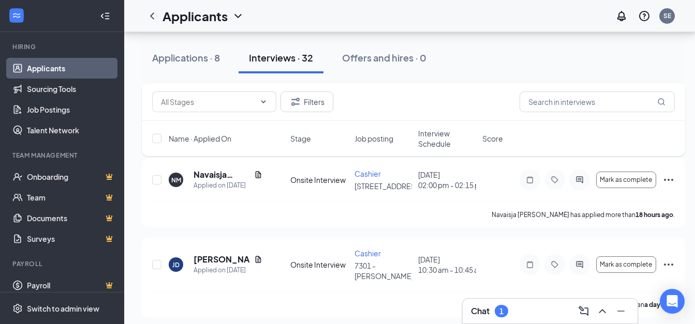
scroll to position [2903, 0]
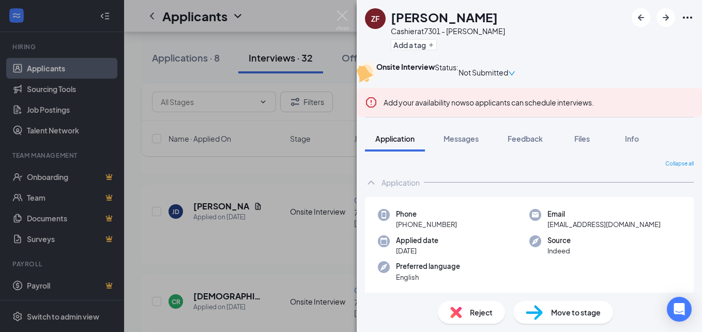
click at [474, 313] on span "Reject" at bounding box center [481, 312] width 23 height 11
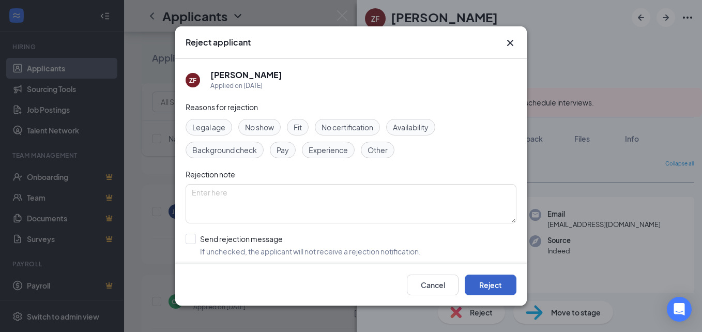
click at [478, 286] on button "Reject" at bounding box center [491, 285] width 52 height 21
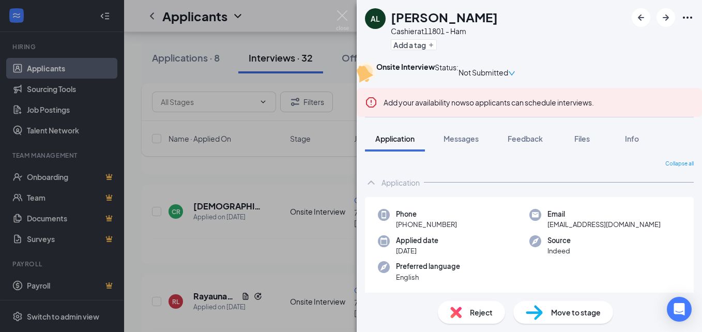
click at [473, 314] on span "Reject" at bounding box center [481, 312] width 23 height 11
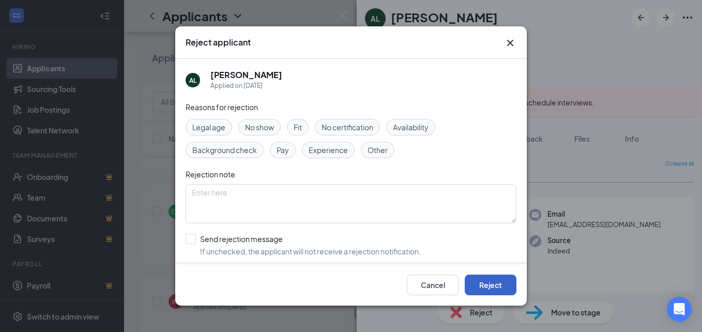
click at [491, 288] on button "Reject" at bounding box center [491, 285] width 52 height 21
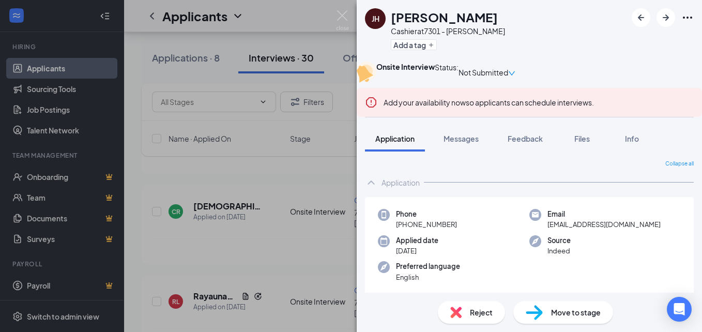
click at [478, 314] on span "Reject" at bounding box center [481, 312] width 23 height 11
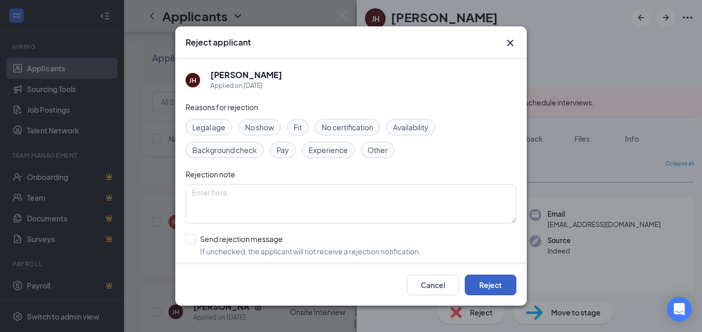
click at [482, 281] on button "Reject" at bounding box center [491, 285] width 52 height 21
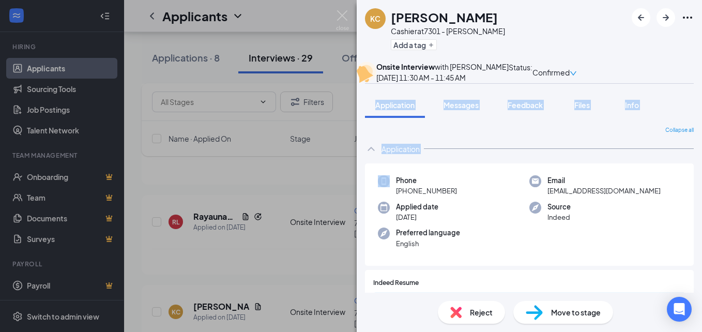
drag, startPoint x: 119, startPoint y: 130, endPoint x: 123, endPoint y: 201, distance: 71.0
click at [125, 191] on div "KC [PERSON_NAME] Cashier at 7301 - [PERSON_NAME] Add a tag Onsite Interview wit…" at bounding box center [351, 166] width 702 height 332
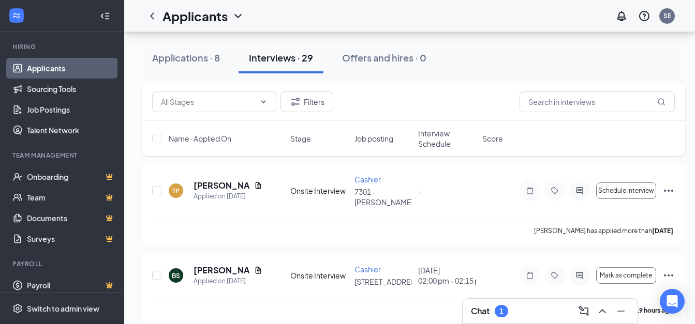
scroll to position [3068, 0]
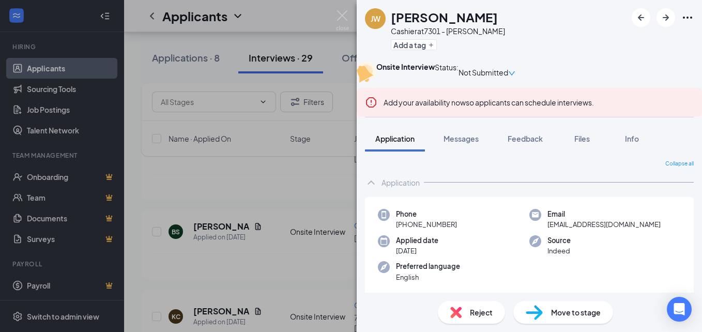
click at [475, 313] on span "Reject" at bounding box center [481, 312] width 23 height 11
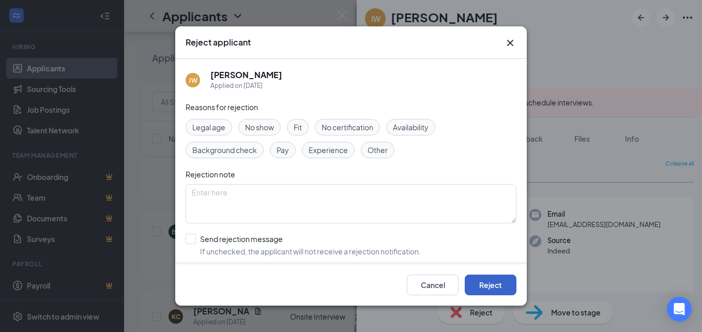
click at [487, 283] on button "Reject" at bounding box center [491, 285] width 52 height 21
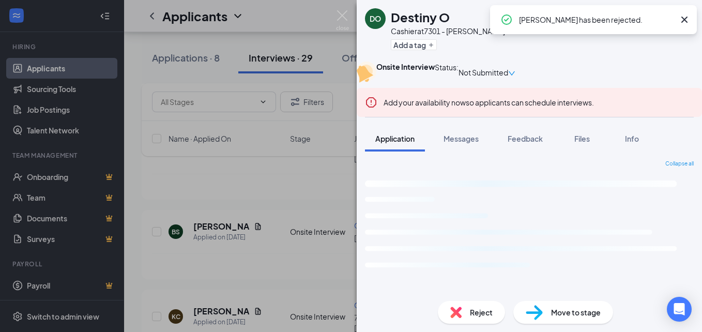
click at [137, 212] on div "DO Destiny O Cashier at 7301 - [PERSON_NAME] Add a tag Onsite Interview Status …" at bounding box center [351, 166] width 702 height 332
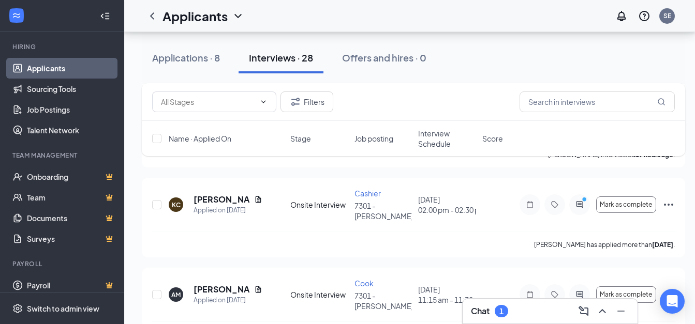
scroll to position [3079, 0]
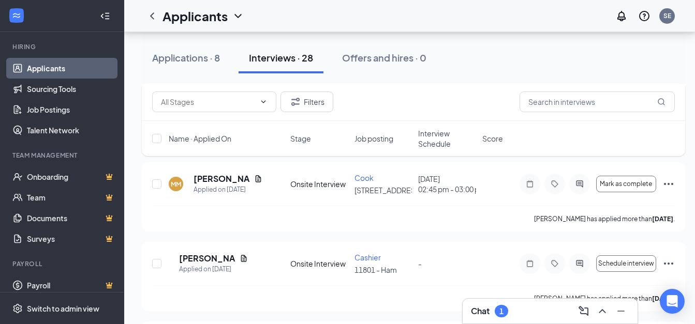
scroll to position [6466, 0]
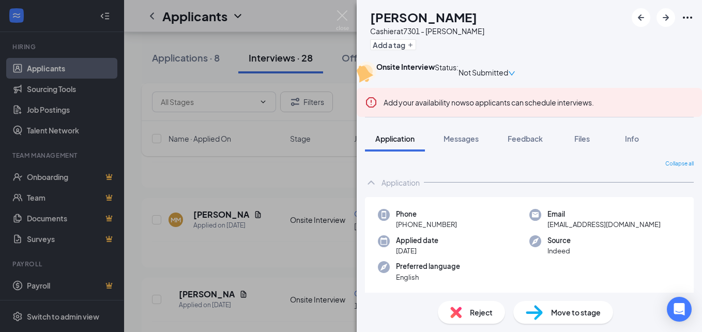
click at [473, 310] on span "Reject" at bounding box center [481, 312] width 23 height 11
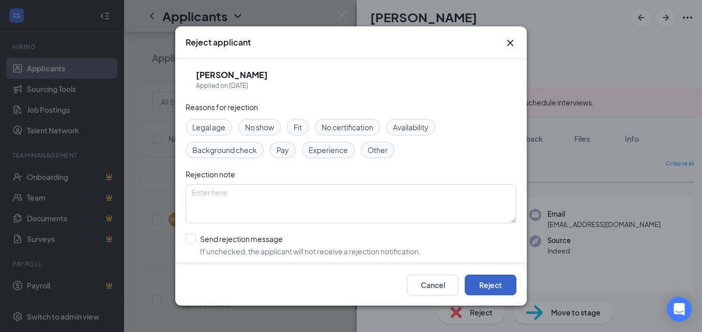
click at [483, 283] on button "Reject" at bounding box center [491, 285] width 52 height 21
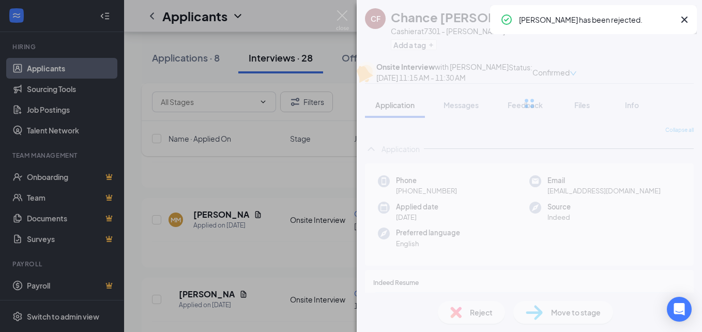
click at [131, 181] on div "CF Chance [PERSON_NAME] Cashier at 7301 - [PERSON_NAME] Add a tag Onsite Interv…" at bounding box center [351, 166] width 702 height 332
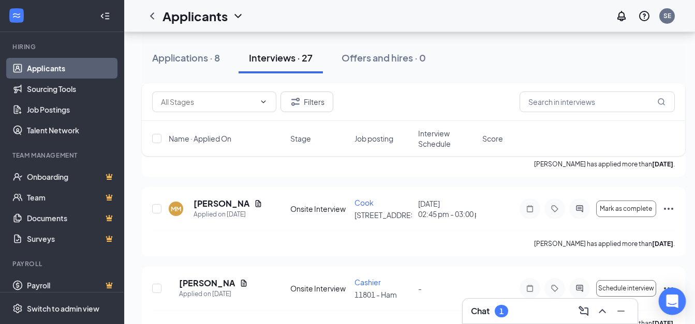
scroll to position [6297, 8]
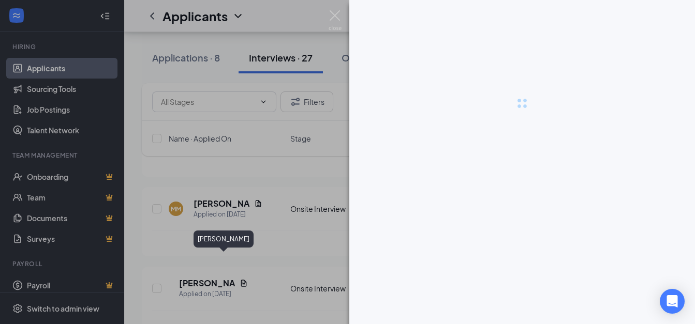
scroll to position [6289, 0]
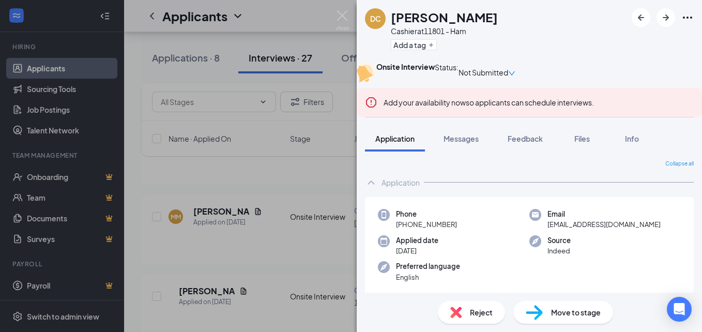
click at [472, 314] on span "Reject" at bounding box center [481, 312] width 23 height 11
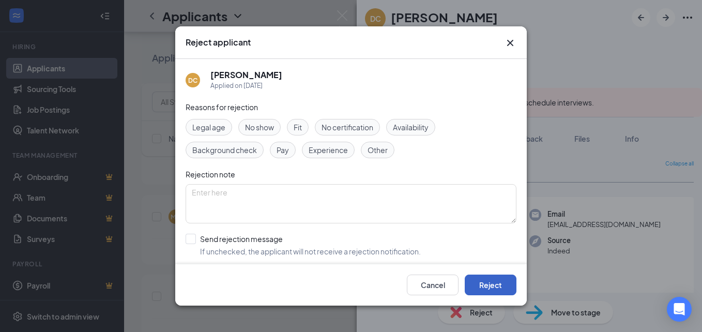
click at [483, 284] on button "Reject" at bounding box center [491, 285] width 52 height 21
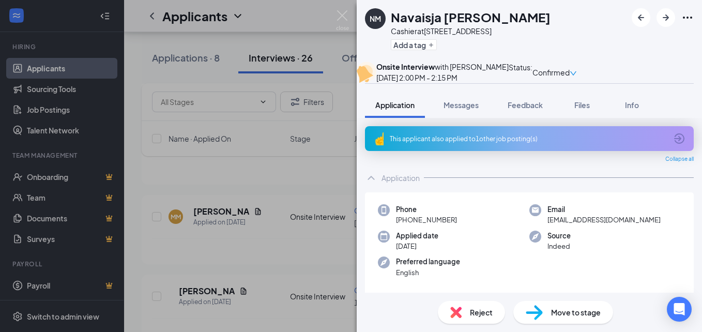
click at [136, 77] on div "NM Navaisja [PERSON_NAME] Cashier at [STREET_ADDRESS] Add a tag Onsite Intervie…" at bounding box center [351, 166] width 702 height 332
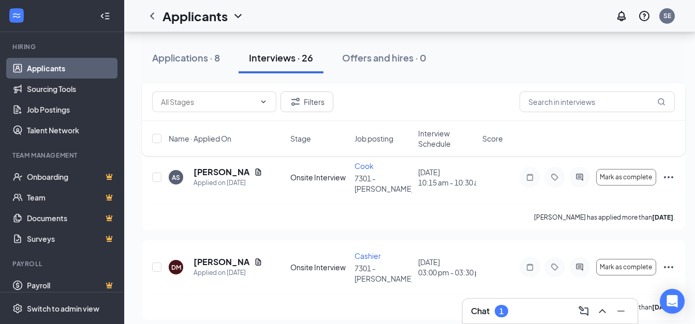
scroll to position [4268, 0]
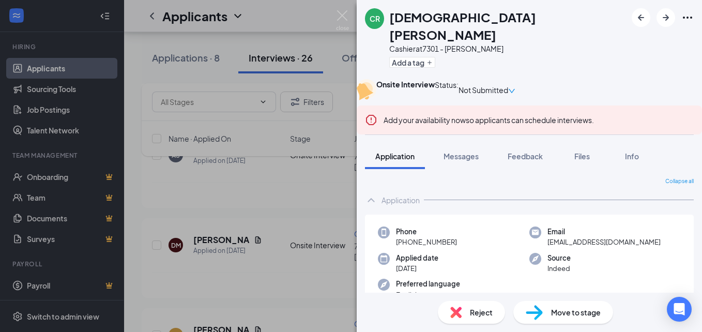
click at [473, 317] on span "Reject" at bounding box center [481, 312] width 23 height 11
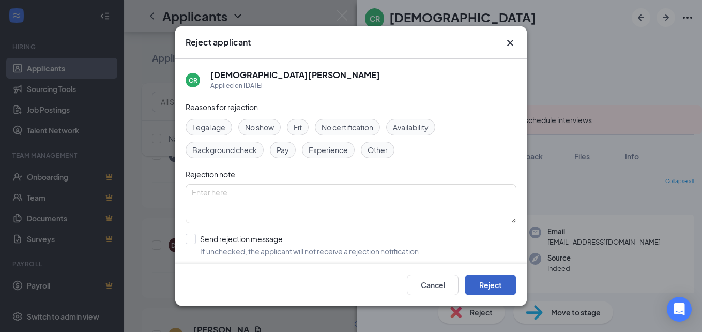
click at [474, 285] on button "Reject" at bounding box center [491, 285] width 52 height 21
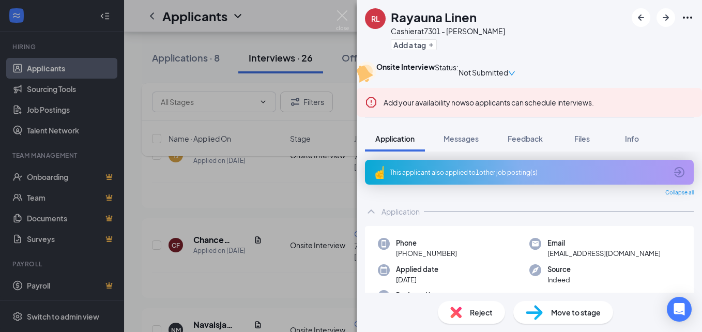
click at [130, 244] on div "RL Rayauna Linen Cashier at 7301 - [PERSON_NAME] Add a tag Onsite Interview Sta…" at bounding box center [351, 166] width 702 height 332
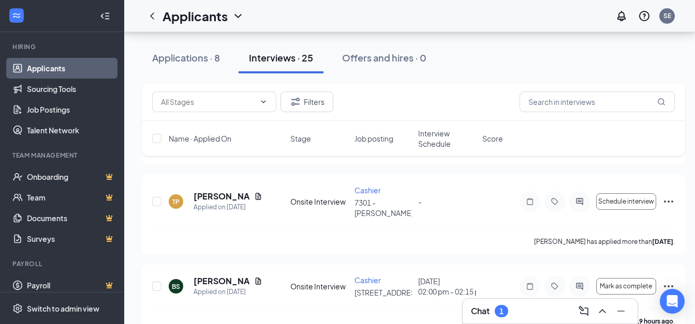
scroll to position [2658, 0]
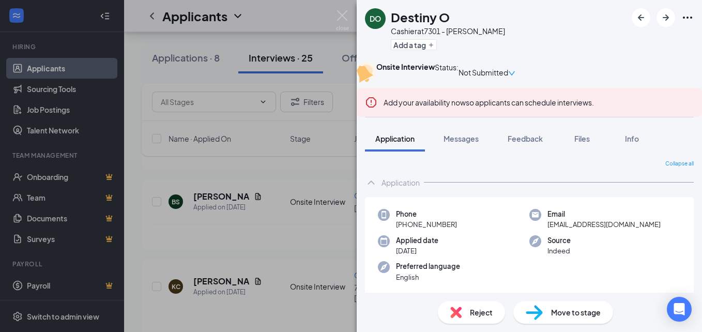
click at [468, 317] on div "Reject" at bounding box center [471, 312] width 67 height 23
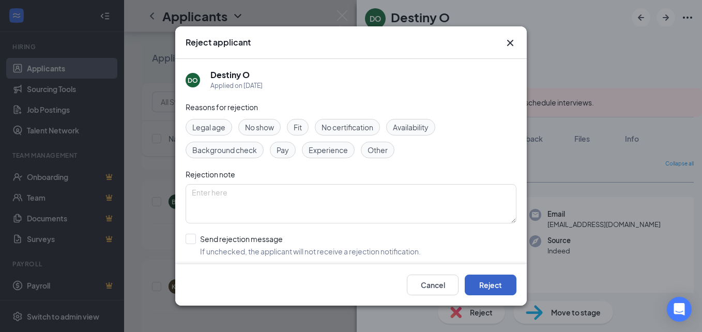
click at [484, 290] on button "Reject" at bounding box center [491, 285] width 52 height 21
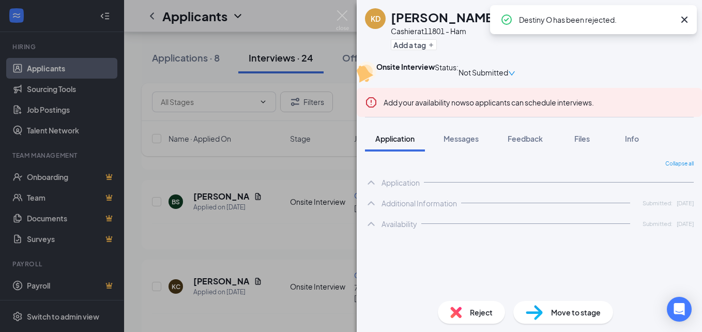
click at [128, 213] on div "KD [PERSON_NAME] Cashier at 11801 - Ham Add a tag Onsite Interview Status : Not…" at bounding box center [351, 166] width 702 height 332
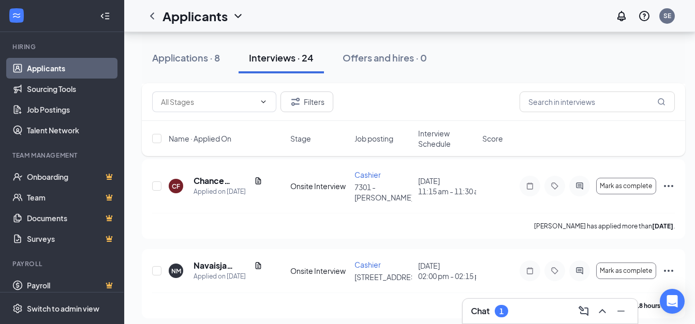
scroll to position [2049, 0]
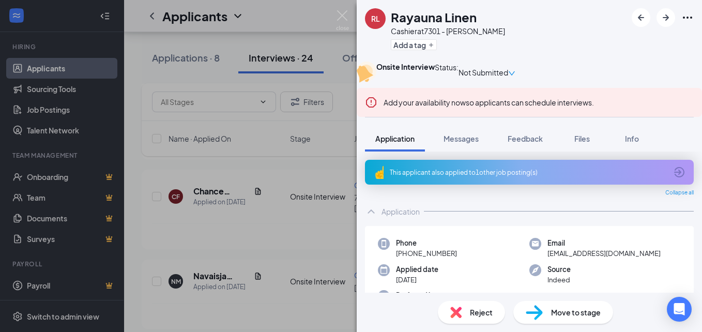
click at [480, 317] on span "Reject" at bounding box center [481, 312] width 23 height 11
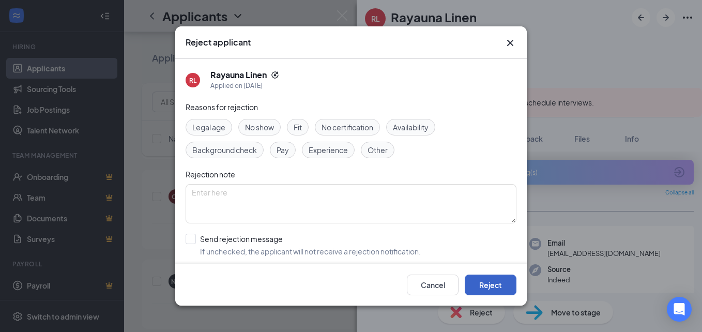
click at [480, 286] on button "Reject" at bounding box center [491, 285] width 52 height 21
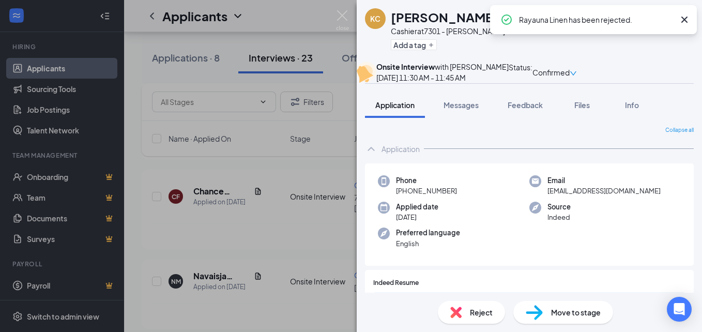
click at [136, 225] on div "KC [PERSON_NAME] Cashier at 7301 - [PERSON_NAME] Add a tag Onsite Interview wit…" at bounding box center [351, 166] width 702 height 332
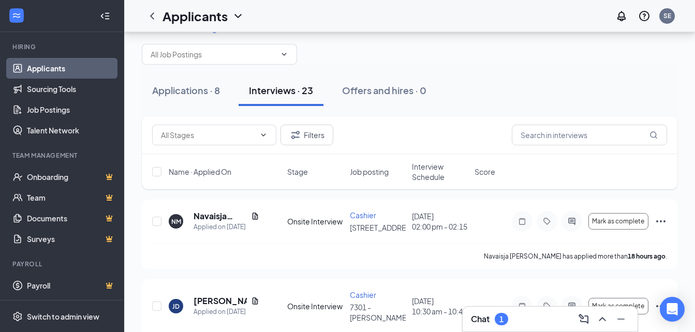
scroll to position [11, 0]
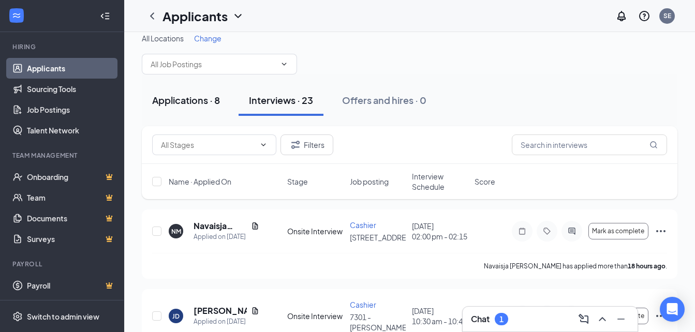
click at [189, 99] on div "Applications · 8" at bounding box center [186, 100] width 68 height 13
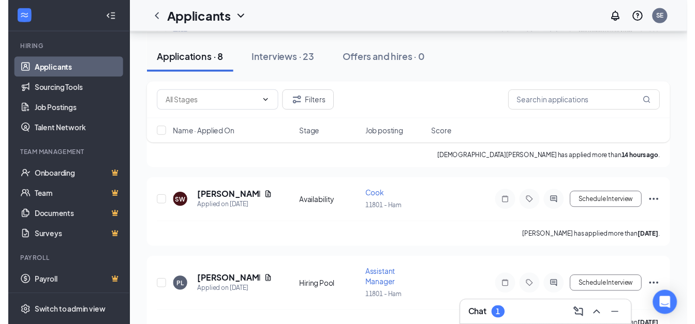
scroll to position [205, 0]
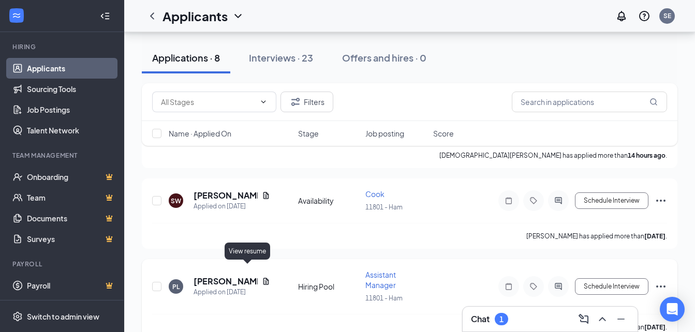
click at [263, 278] on icon "Document" at bounding box center [266, 281] width 6 height 7
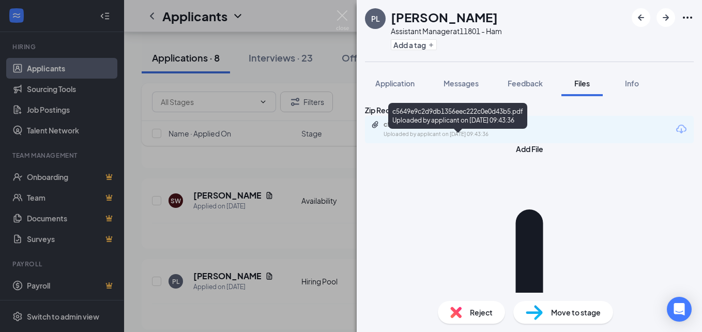
click at [462, 129] on div "c5649e9c2d9db1356eec222c0e0d43b5.pdf" at bounding box center [456, 125] width 145 height 8
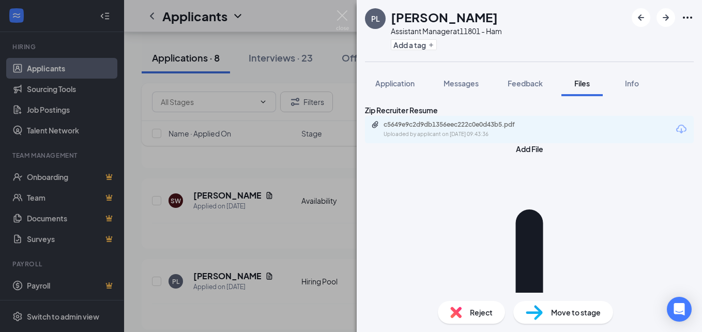
click at [127, 246] on div "PL [PERSON_NAME] Assistant Manager at 11801 - Ham Add a tag Application Message…" at bounding box center [351, 166] width 702 height 332
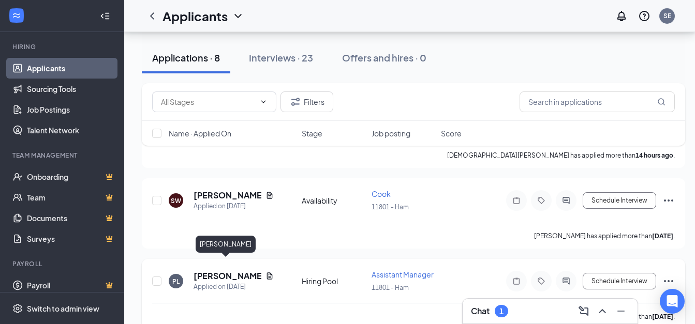
click at [226, 271] on h5 "[PERSON_NAME]" at bounding box center [227, 276] width 68 height 11
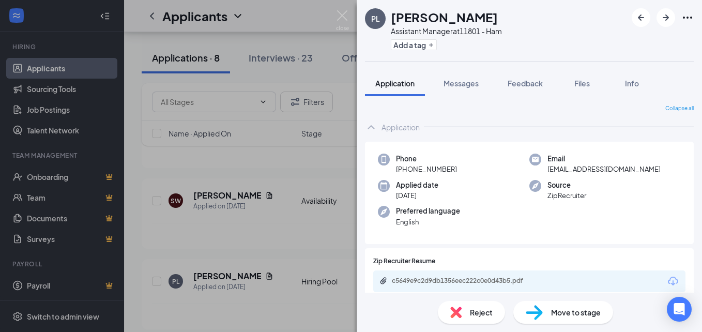
click at [482, 309] on span "Reject" at bounding box center [481, 312] width 23 height 11
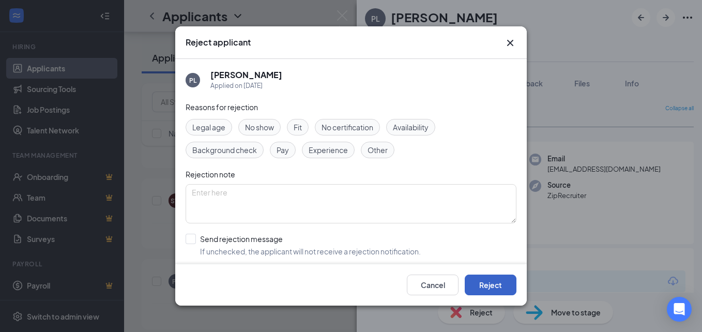
click at [484, 288] on button "Reject" at bounding box center [491, 285] width 52 height 21
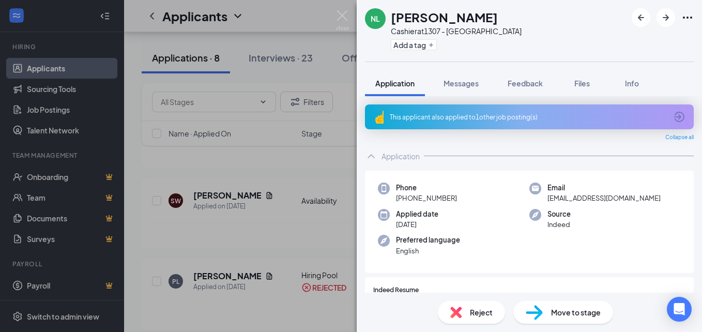
click at [128, 219] on div "NL [PERSON_NAME] at 1307 - Carolina Forest Add a tag Application Messages Feedb…" at bounding box center [351, 166] width 702 height 332
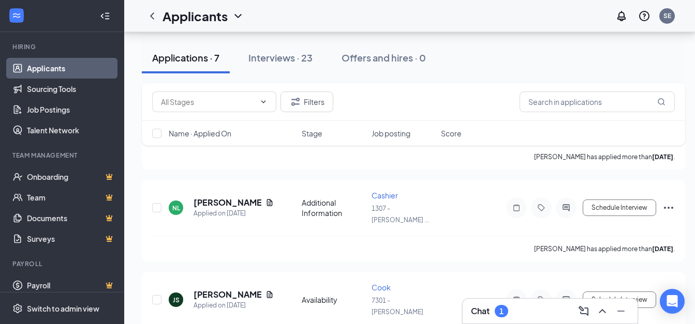
scroll to position [288, 0]
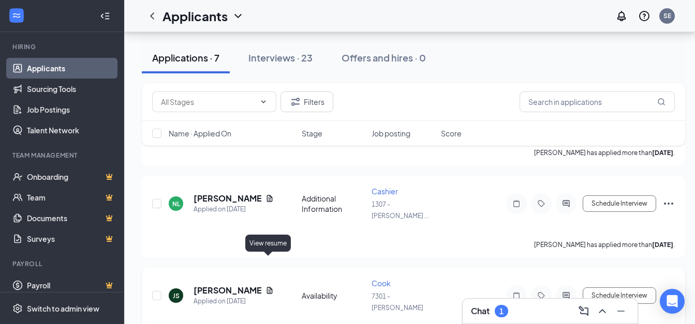
click at [269, 287] on icon "Document" at bounding box center [270, 290] width 6 height 7
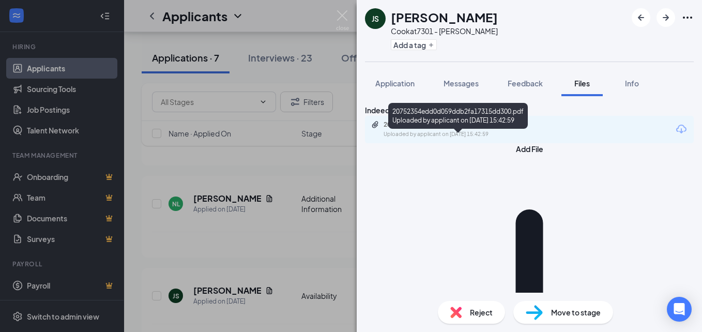
click at [456, 129] on div "20752354edd0d059ddb2fa17315dd300.pdf" at bounding box center [456, 125] width 145 height 8
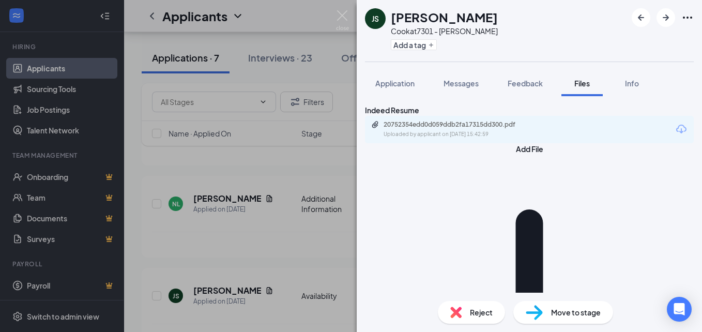
click at [474, 316] on span "Reject" at bounding box center [481, 312] width 23 height 11
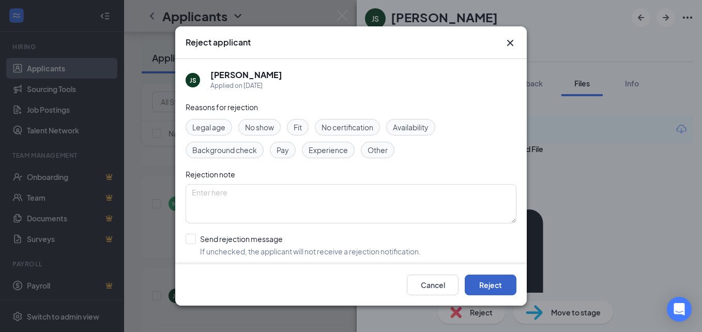
click at [483, 286] on button "Reject" at bounding box center [491, 285] width 52 height 21
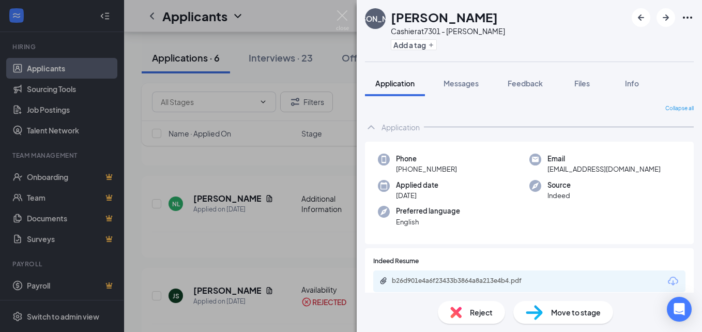
click at [133, 224] on div "[PERSON_NAME] at 7301 - [PERSON_NAME] Add a tag Application Messages Feedback F…" at bounding box center [351, 166] width 702 height 332
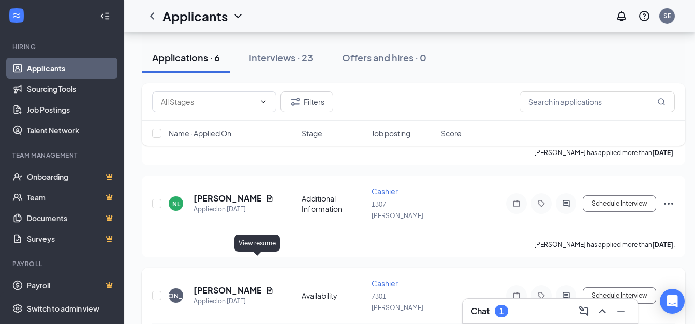
click at [265, 287] on icon "Document" at bounding box center [269, 291] width 8 height 8
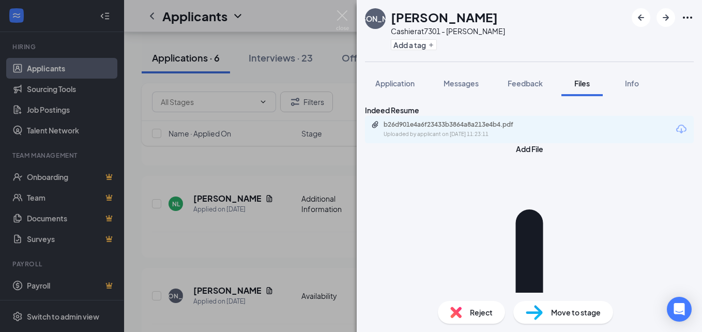
click at [449, 133] on div "b26d901e4a6f23433b3864a8a213e4b4.pdf Uploaded by applicant on [DATE] 11:23:11" at bounding box center [529, 129] width 329 height 27
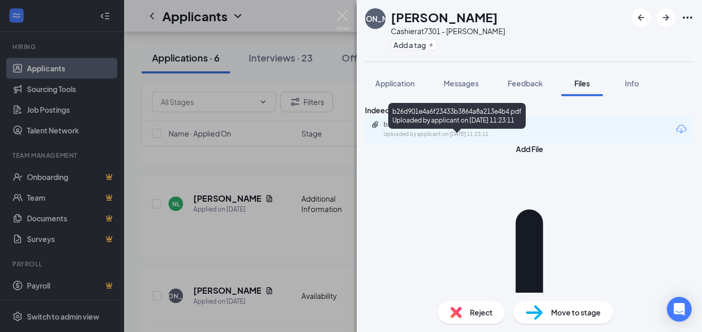
click at [450, 129] on div "b26d901e4a6f23433b3864a8a213e4b4.pdf" at bounding box center [456, 125] width 145 height 8
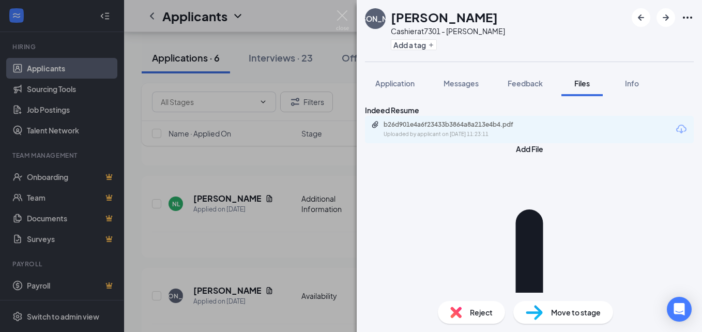
click at [314, 230] on div "[PERSON_NAME] at 7301 - [PERSON_NAME] Add a tag Application Messages Feedback F…" at bounding box center [351, 166] width 702 height 332
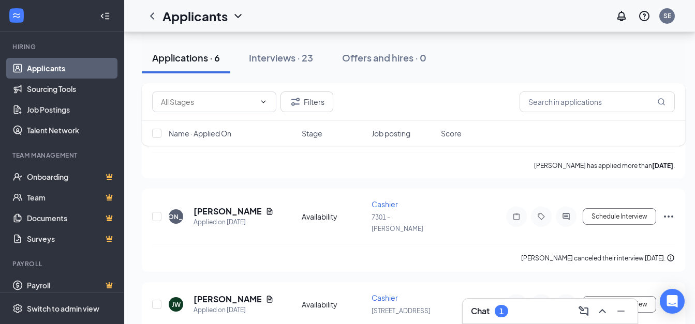
scroll to position [368, 0]
click at [265, 294] on icon "Document" at bounding box center [269, 298] width 8 height 8
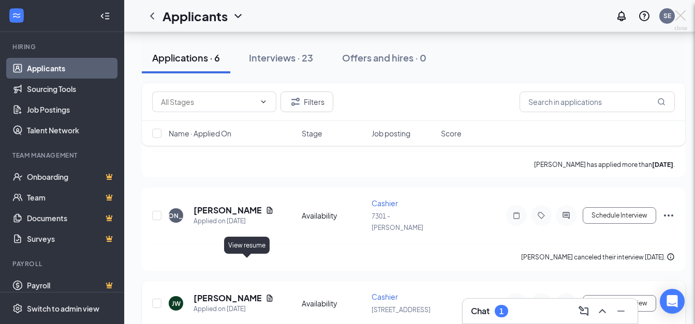
scroll to position [368, 0]
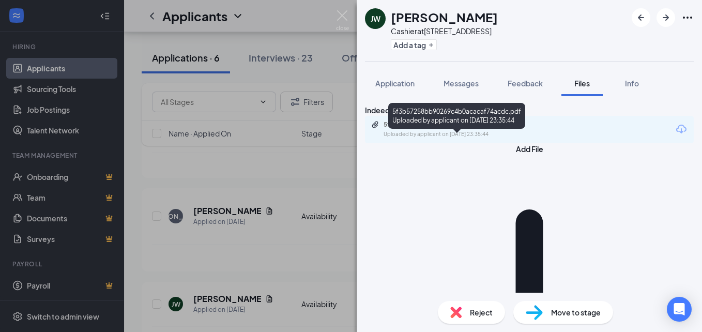
click at [423, 139] on div "5f3b57258bb90269c4b0acacaf74acdc.pdf Uploaded by applicant on [DATE] 23:35:44" at bounding box center [455, 130] width 168 height 18
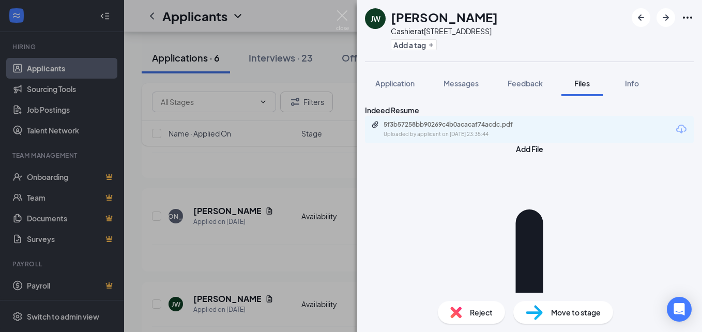
click at [479, 310] on span "Reject" at bounding box center [481, 312] width 23 height 11
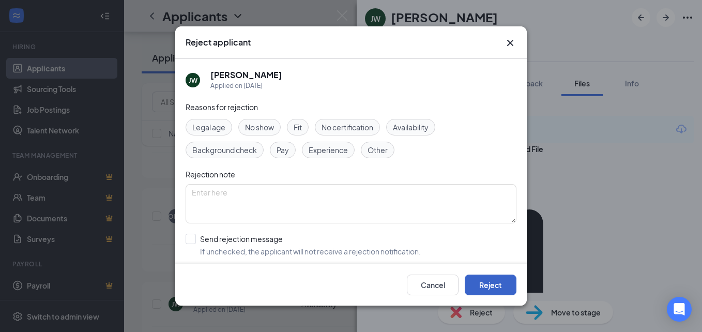
click at [477, 281] on button "Reject" at bounding box center [491, 285] width 52 height 21
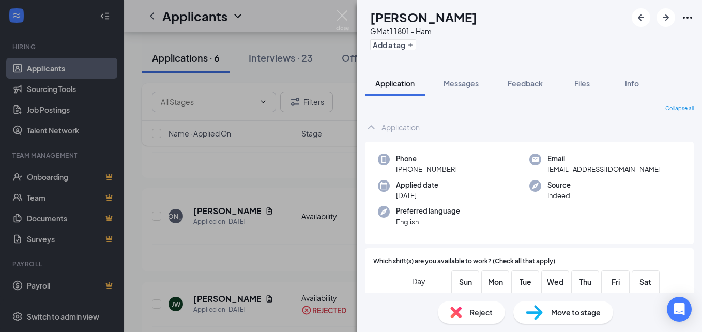
click at [217, 299] on div "TC [PERSON_NAME] GM at 11801 - Ham Add a tag Application Messages Feedback File…" at bounding box center [351, 166] width 702 height 332
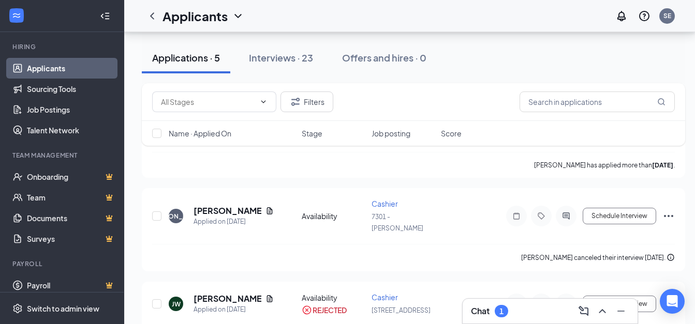
scroll to position [293, 0]
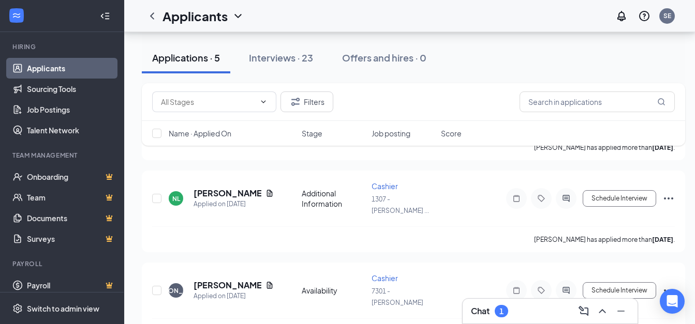
click at [127, 273] on div "All Locations Change Applications · 5 Interviews · 23 Offers and hires · 0 Filt…" at bounding box center [413, 49] width 578 height 620
click at [267, 282] on icon "Document" at bounding box center [270, 285] width 6 height 7
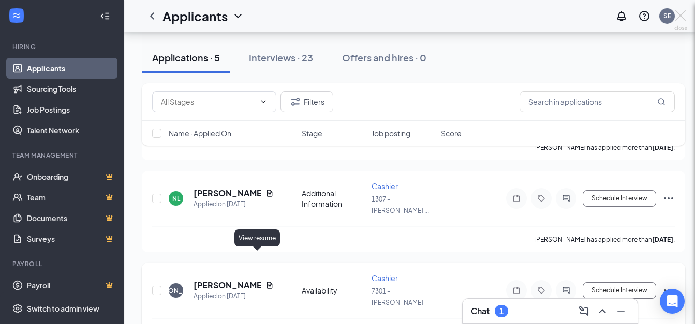
scroll to position [286, 0]
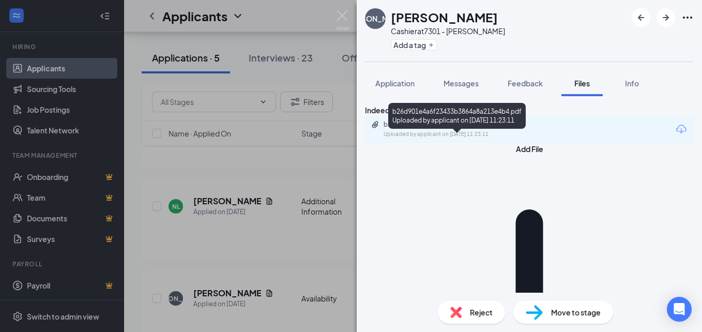
click at [463, 129] on div "b26d901e4a6f23433b3864a8a213e4b4.pdf" at bounding box center [456, 125] width 145 height 8
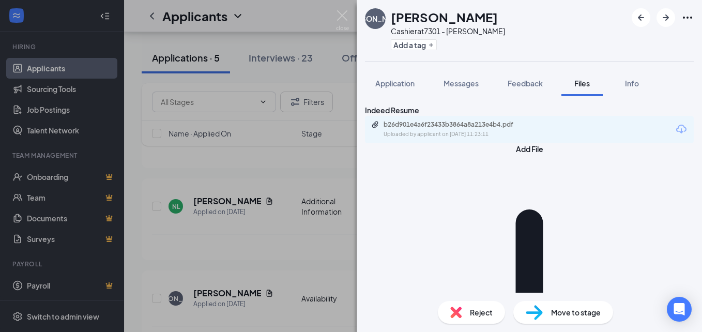
click at [134, 214] on div "[PERSON_NAME] at 7301 - [PERSON_NAME] Add a tag Application Messages Feedback F…" at bounding box center [351, 166] width 702 height 332
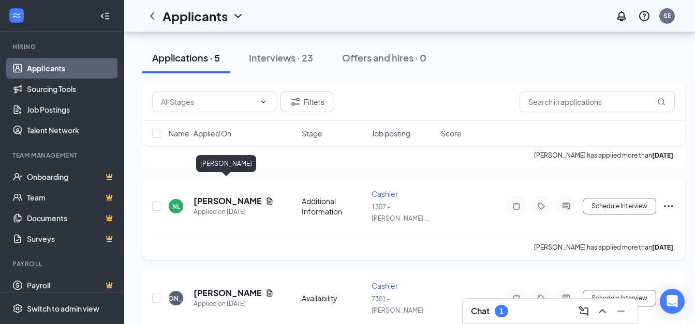
click at [226, 196] on h5 "[PERSON_NAME]" at bounding box center [227, 201] width 68 height 11
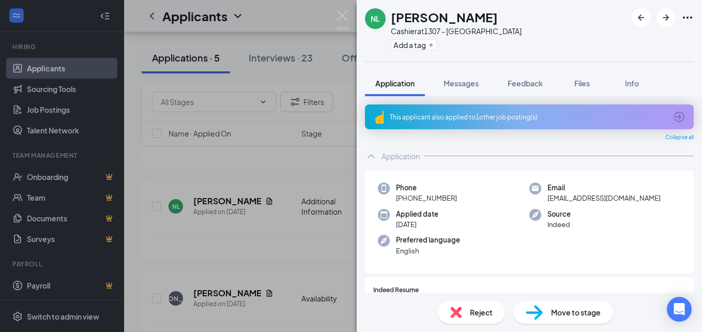
click at [471, 311] on span "Reject" at bounding box center [481, 312] width 23 height 11
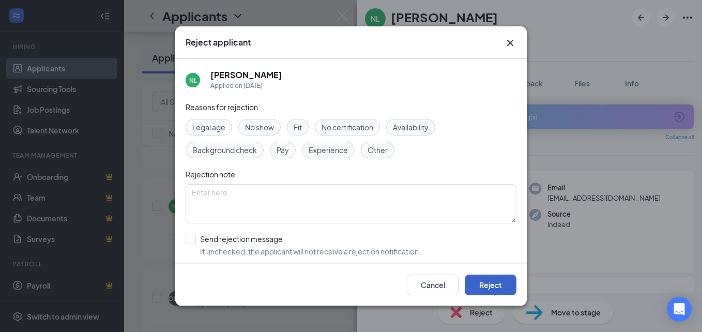
click at [480, 280] on button "Reject" at bounding box center [491, 285] width 52 height 21
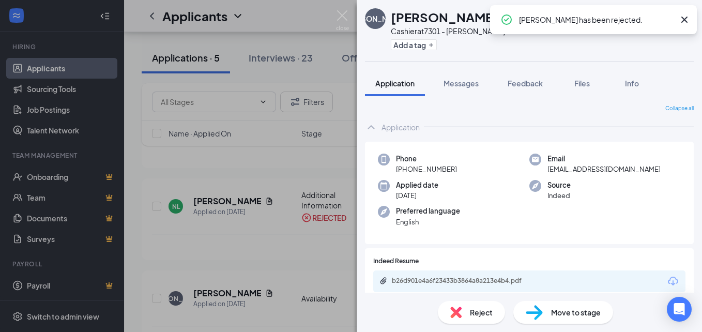
click at [130, 170] on div "[PERSON_NAME] at 7301 - [PERSON_NAME] Add a tag Application Messages Feedback F…" at bounding box center [351, 166] width 702 height 332
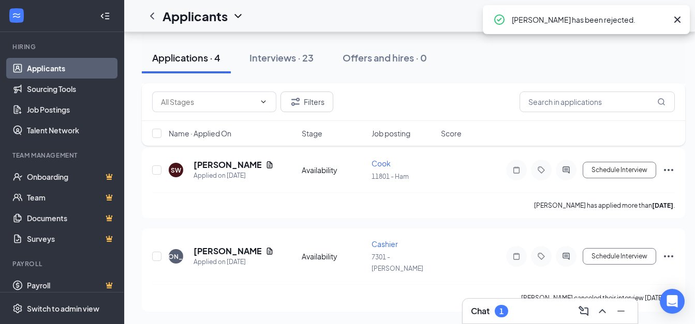
scroll to position [213, 0]
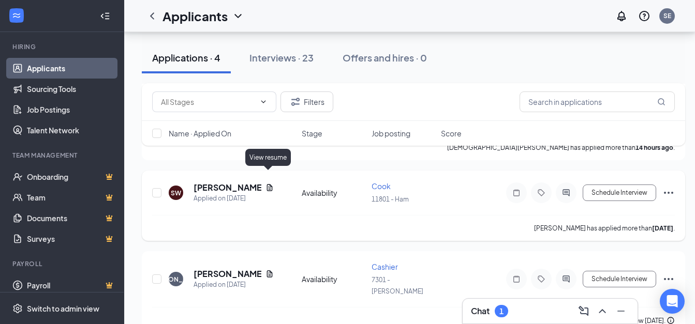
click at [265, 184] on icon "Document" at bounding box center [269, 188] width 8 height 8
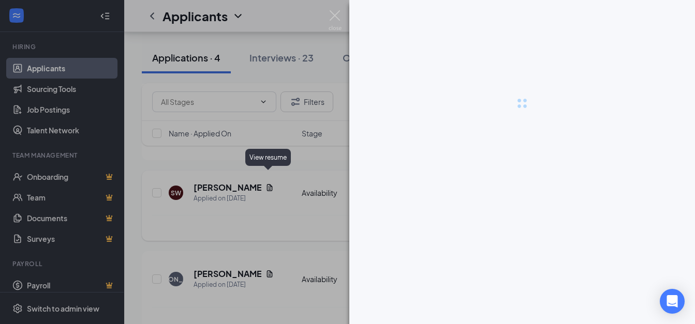
scroll to position [205, 0]
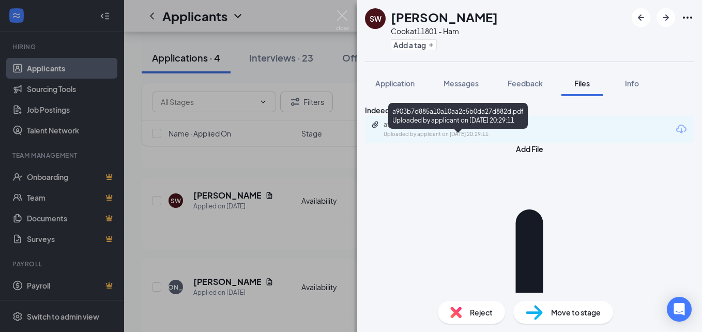
click at [485, 129] on div "a903b7d885a10a10aa2c5b0da27d882d.pdf" at bounding box center [456, 125] width 145 height 8
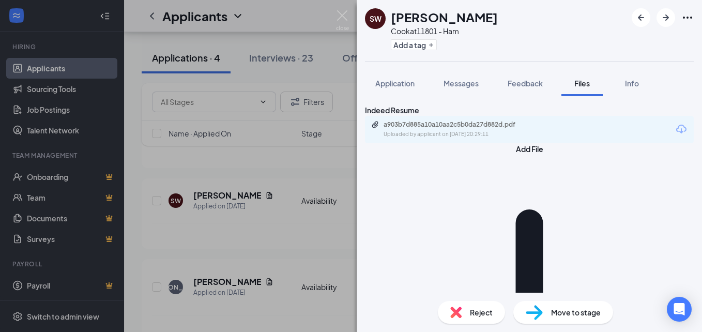
click at [468, 307] on div "Reject" at bounding box center [471, 312] width 67 height 23
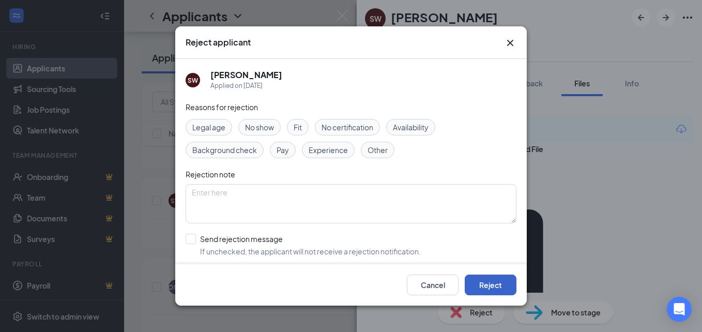
click at [494, 282] on button "Reject" at bounding box center [491, 285] width 52 height 21
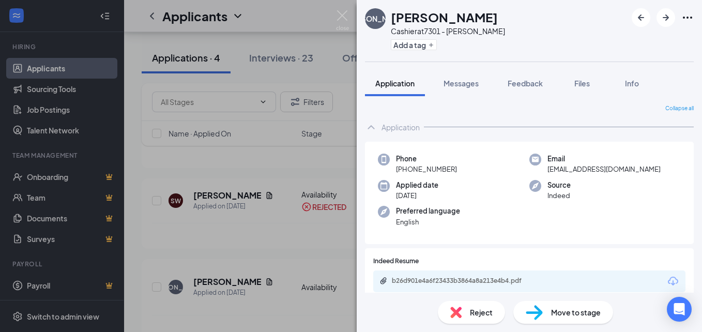
click at [132, 149] on div "[PERSON_NAME] at 7301 - [PERSON_NAME] Add a tag Application Messages Feedback F…" at bounding box center [351, 166] width 702 height 332
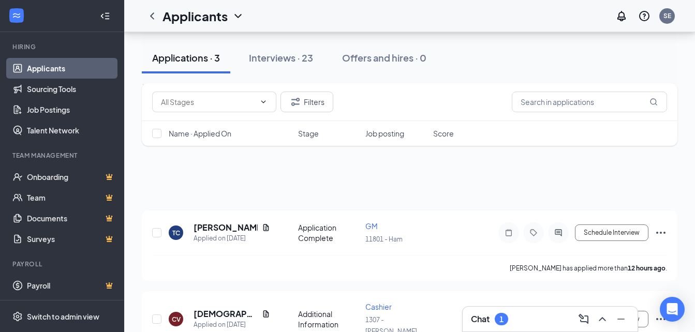
scroll to position [124, 0]
